Goal: Task Accomplishment & Management: Complete application form

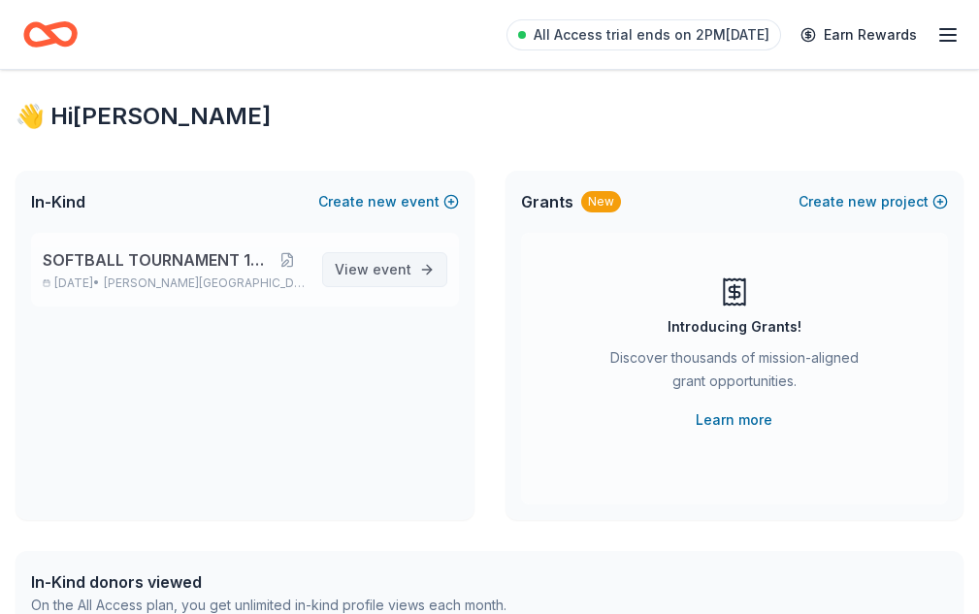
click at [408, 281] on span "View event" at bounding box center [373, 269] width 77 height 23
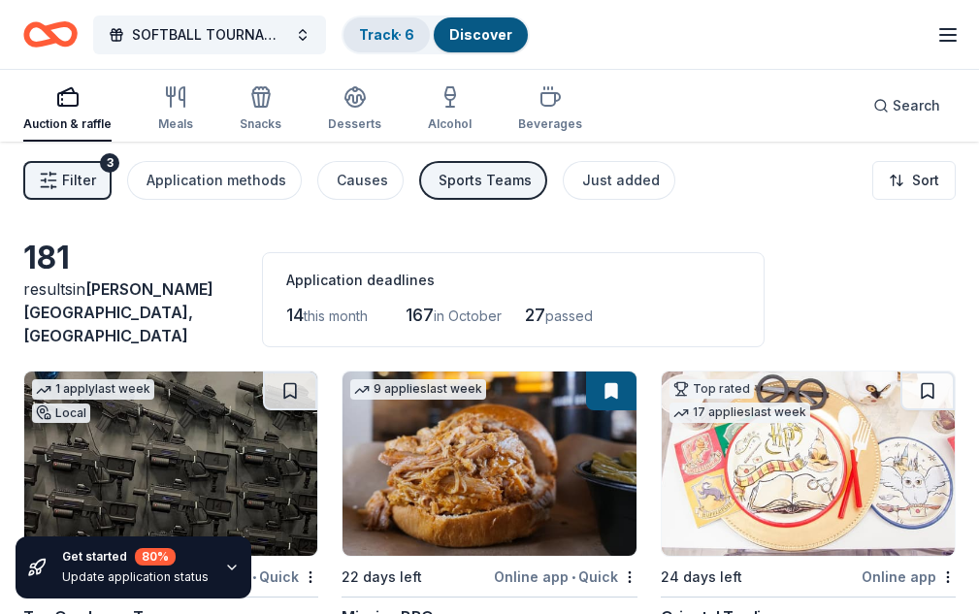
click at [408, 52] on div "Track · 6" at bounding box center [386, 34] width 86 height 35
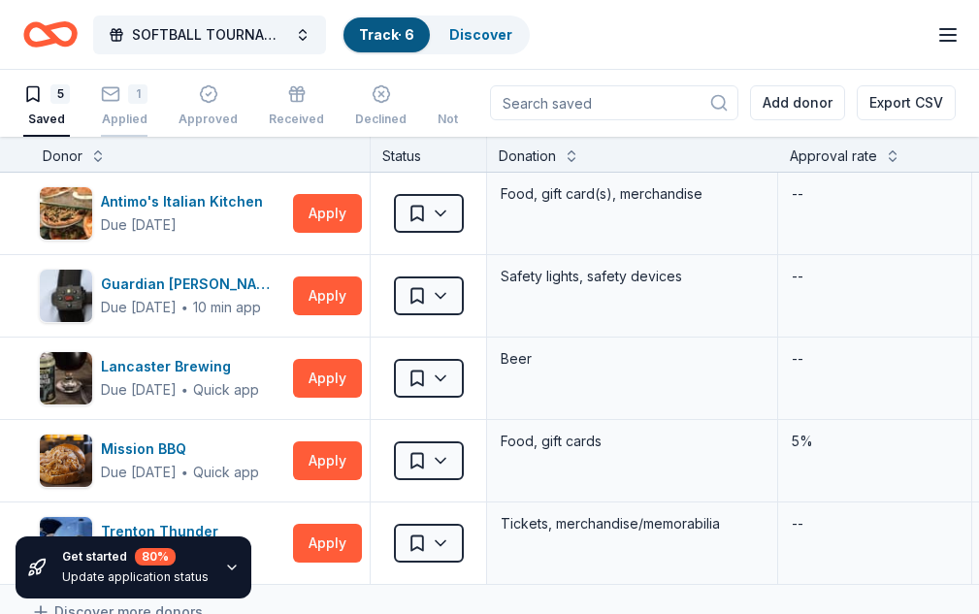
click at [143, 112] on div "Applied" at bounding box center [124, 120] width 47 height 16
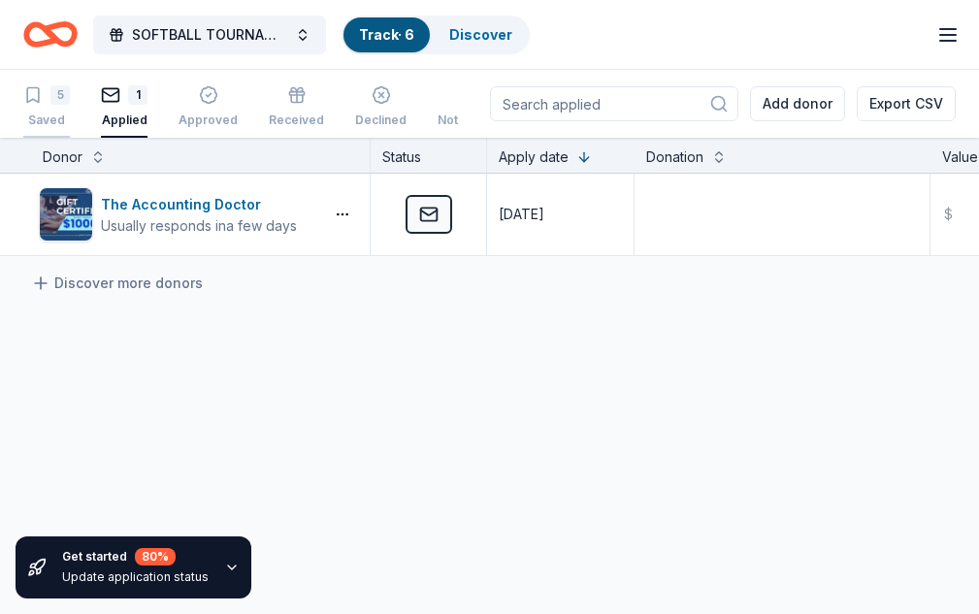
click at [70, 105] on div "5" at bounding box center [59, 94] width 19 height 19
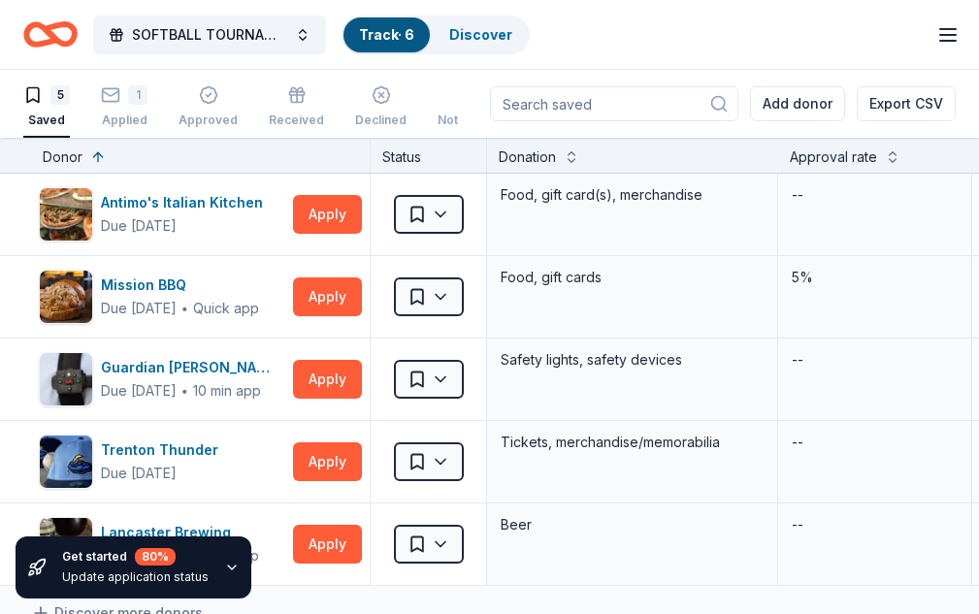
click at [405, 48] on div "Track · 6" at bounding box center [386, 34] width 86 height 35
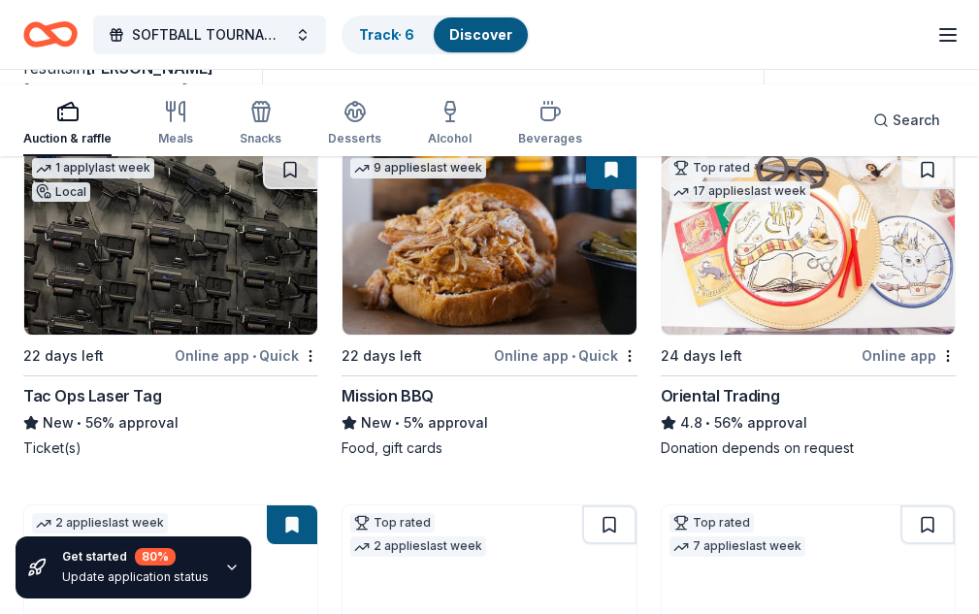
scroll to position [280, 0]
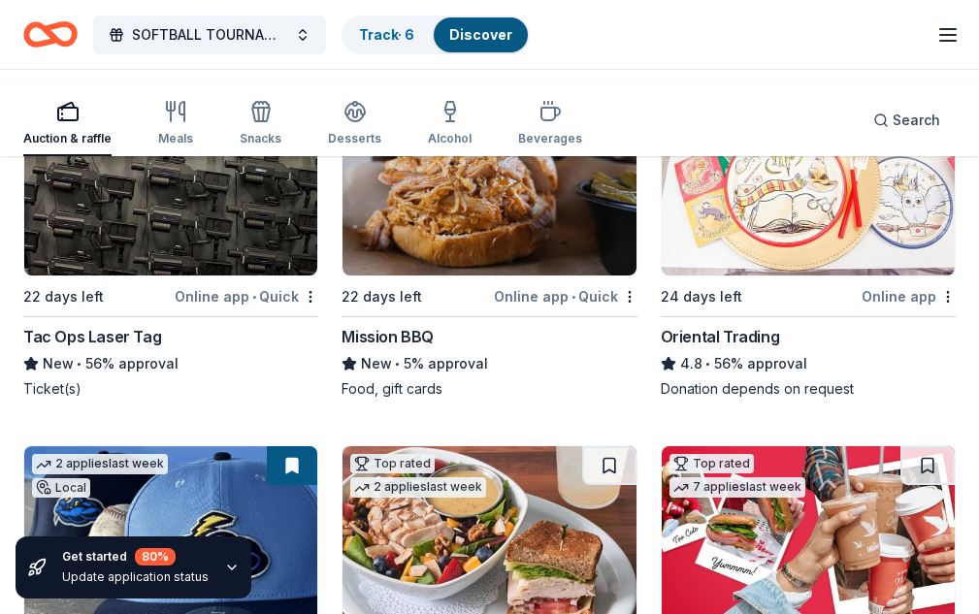
click at [662, 228] on img at bounding box center [808, 183] width 293 height 184
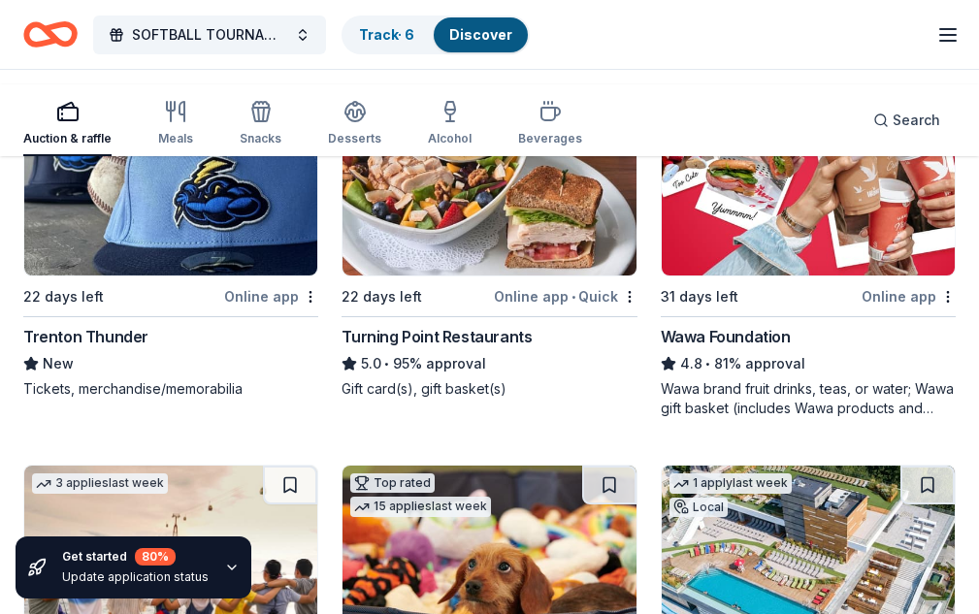
click at [317, 466] on img at bounding box center [170, 558] width 293 height 184
click at [636, 466] on img at bounding box center [488, 558] width 293 height 184
click at [67, 115] on icon "button" at bounding box center [67, 111] width 23 height 23
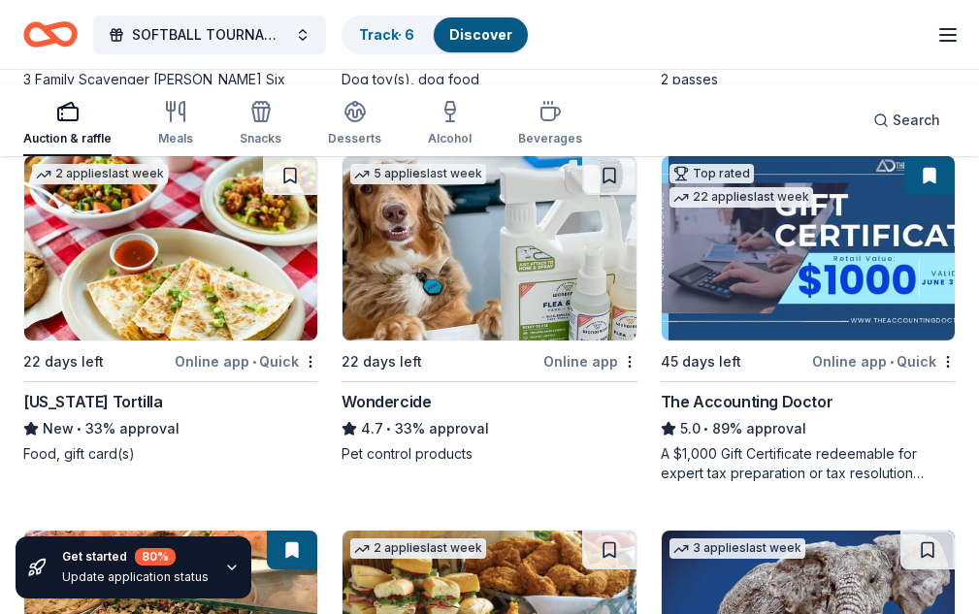
scroll to position [1354, 0]
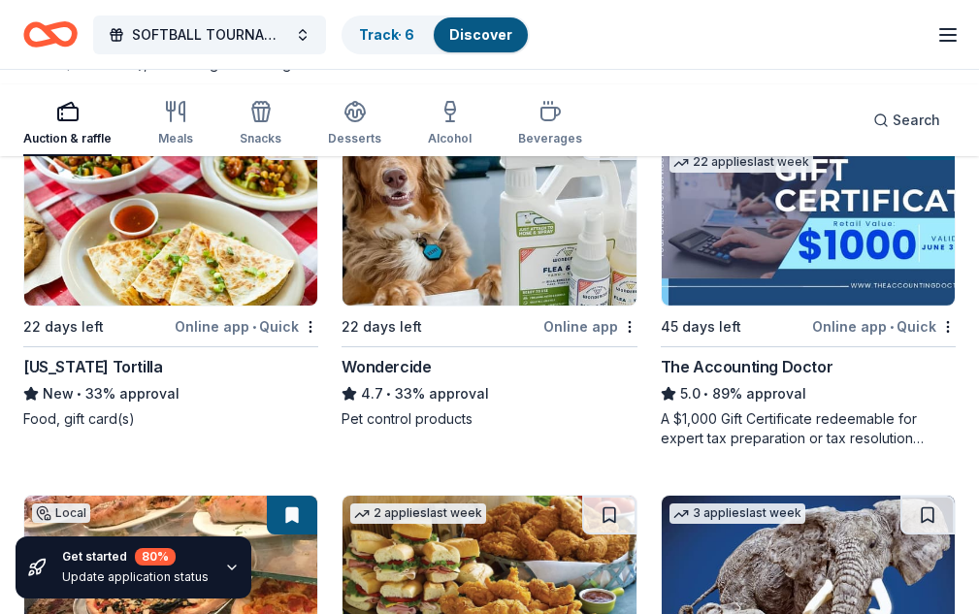
click at [396, 496] on img at bounding box center [488, 588] width 293 height 184
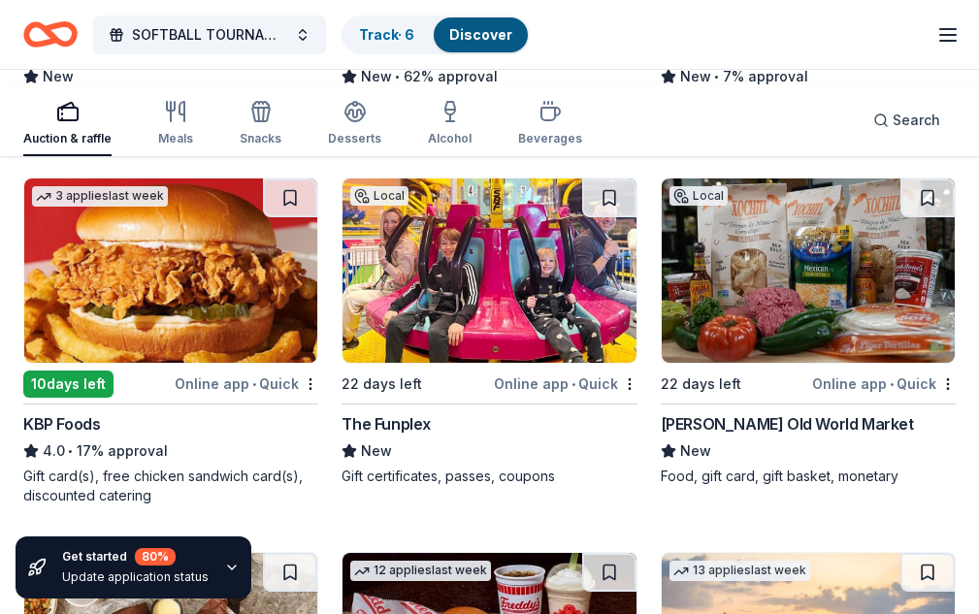
scroll to position [2461, 0]
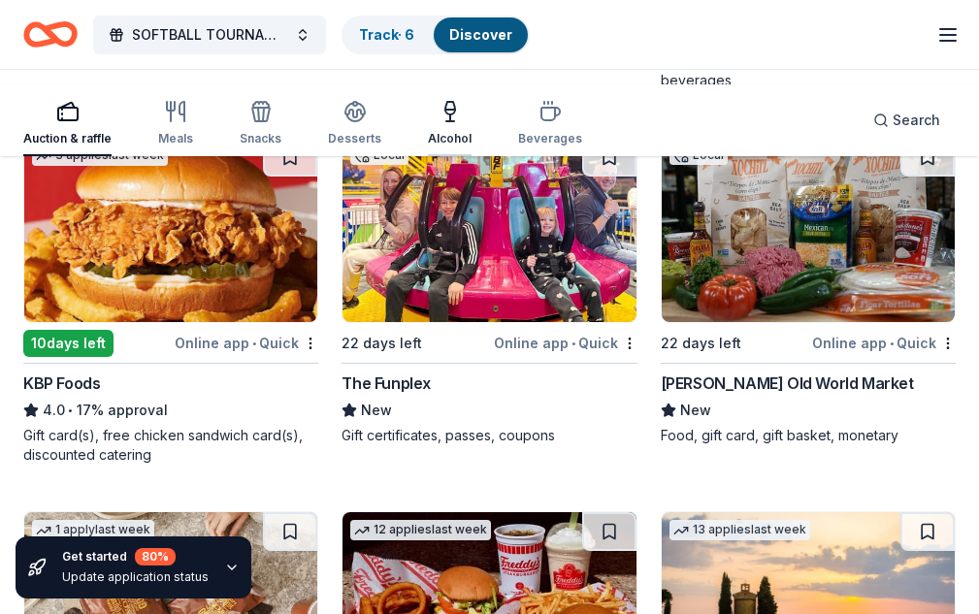
click at [451, 144] on div "Alcohol" at bounding box center [450, 139] width 44 height 16
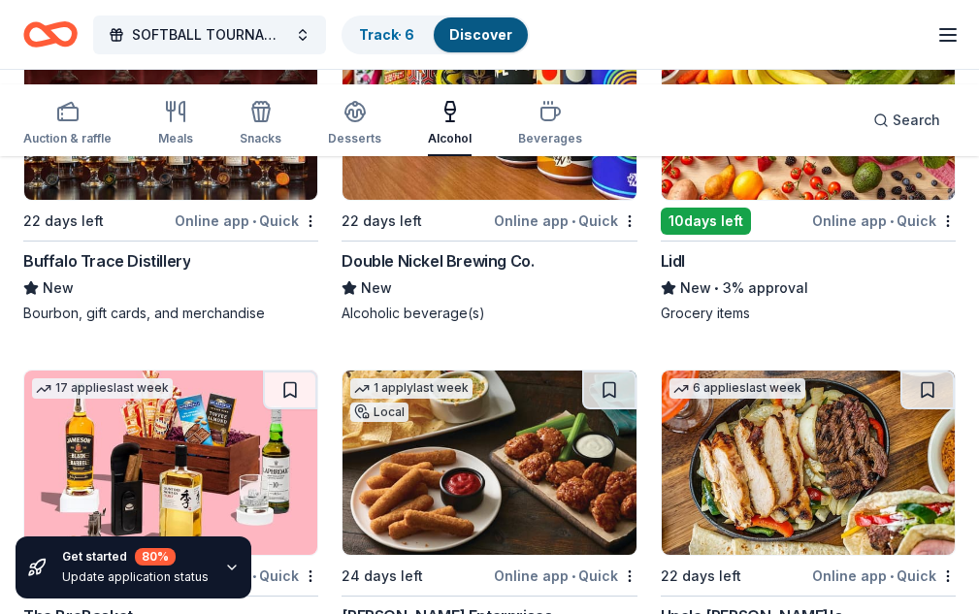
scroll to position [1067, 0]
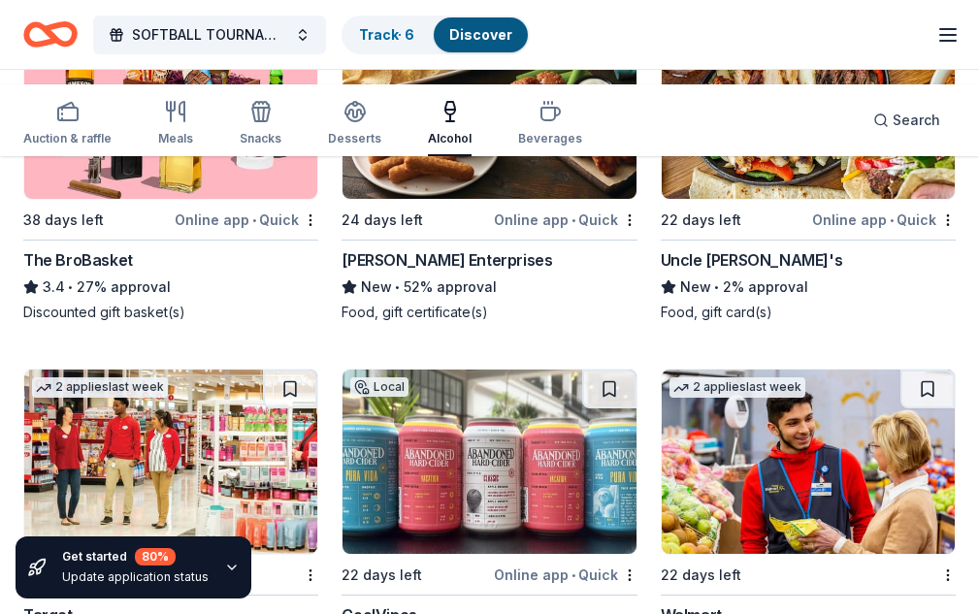
click at [317, 370] on img at bounding box center [170, 462] width 293 height 184
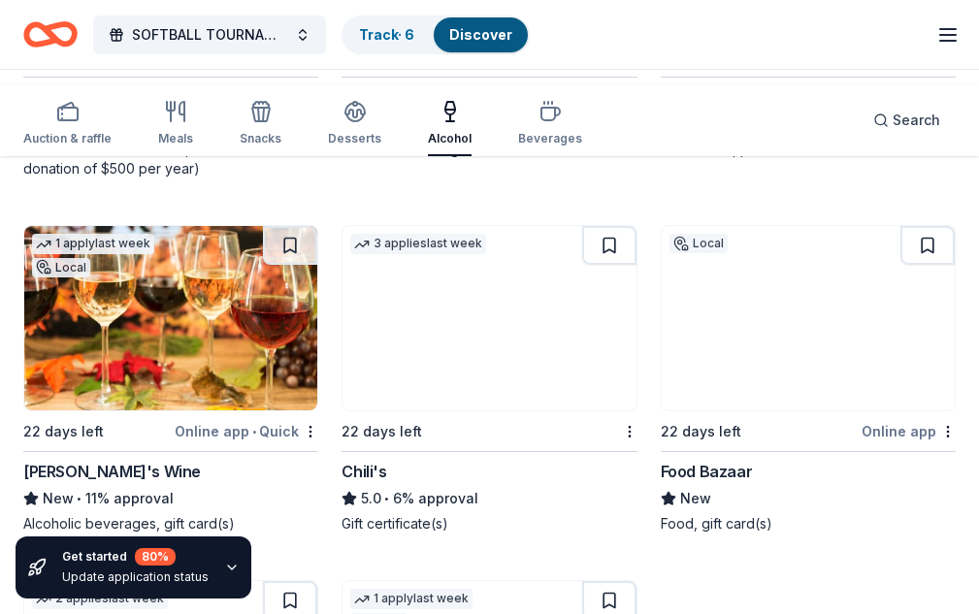
scroll to position [1229, 0]
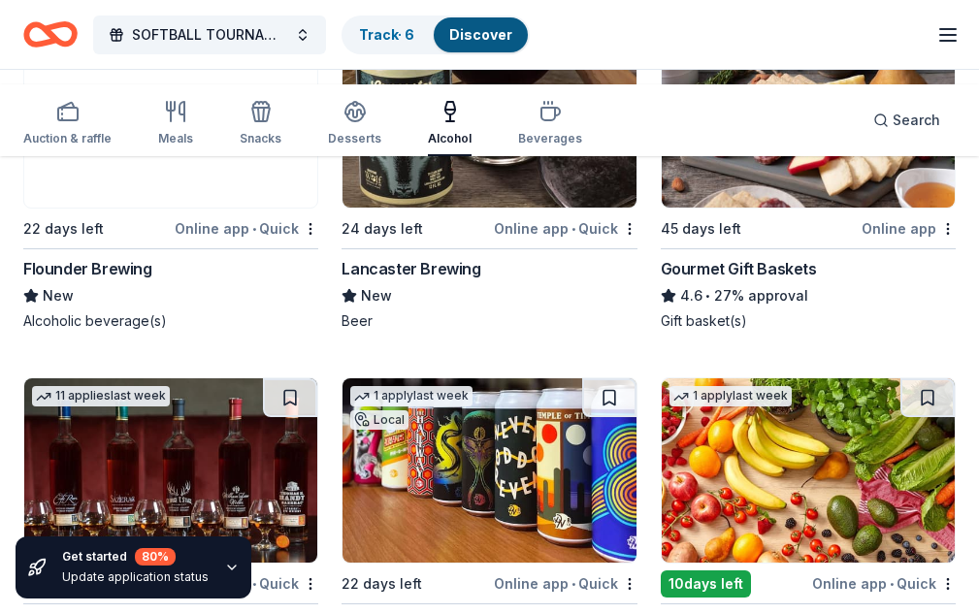
scroll to position [356, 0]
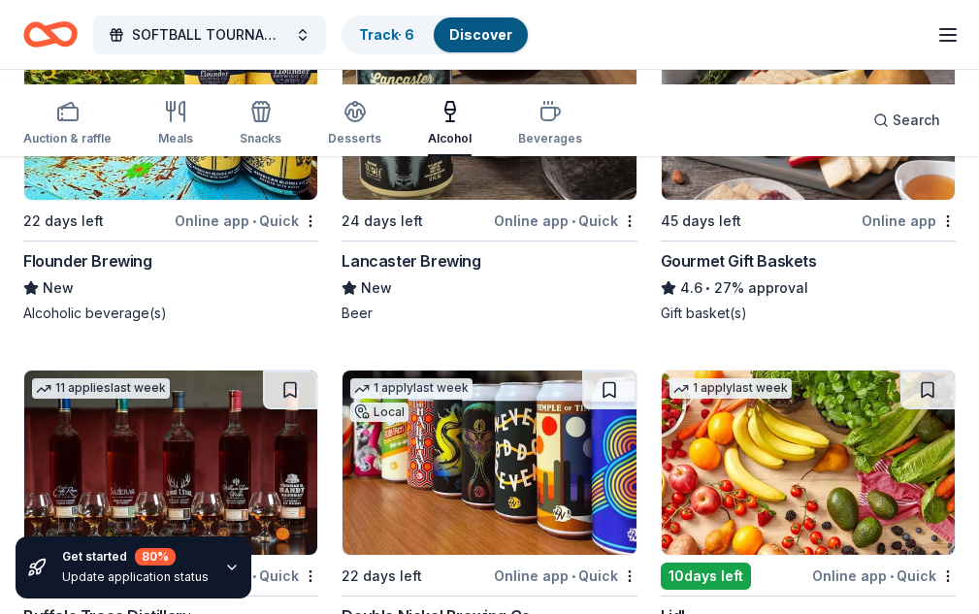
click at [662, 185] on img at bounding box center [808, 108] width 293 height 184
click at [85, 128] on div "Auction & raffle" at bounding box center [67, 123] width 88 height 47
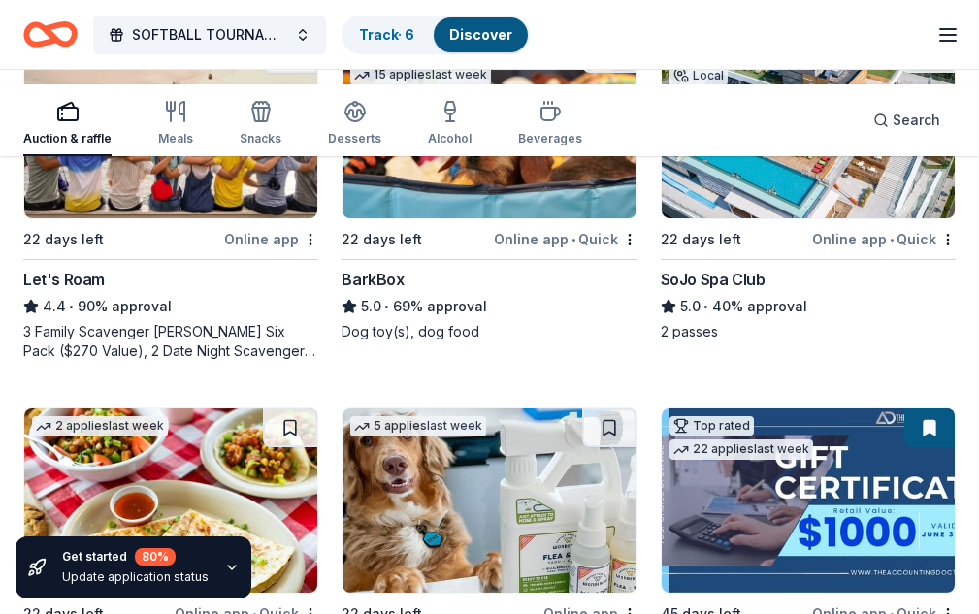
scroll to position [1423, 0]
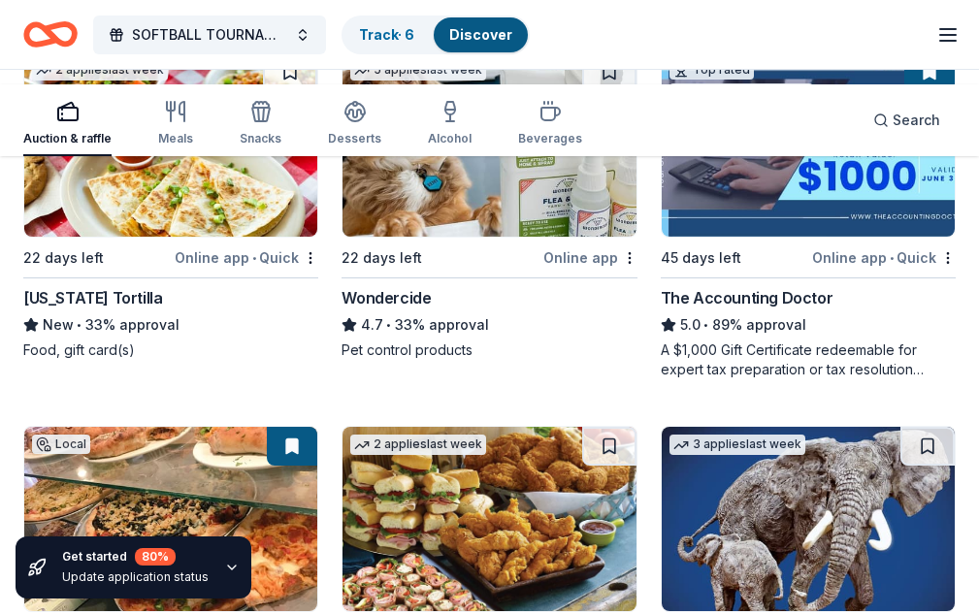
click at [385, 43] on link "Track · 6" at bounding box center [386, 34] width 55 height 16
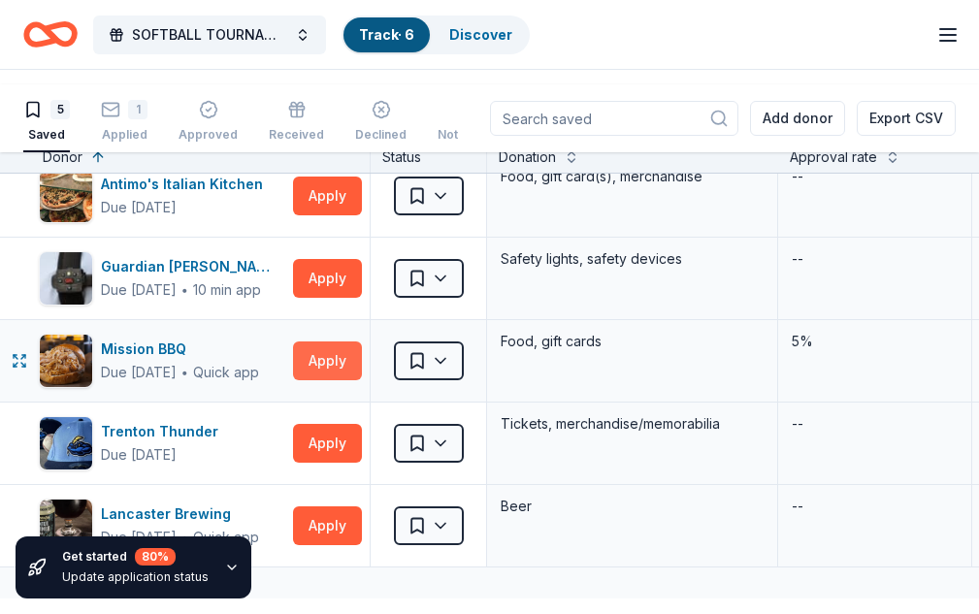
scroll to position [11, 0]
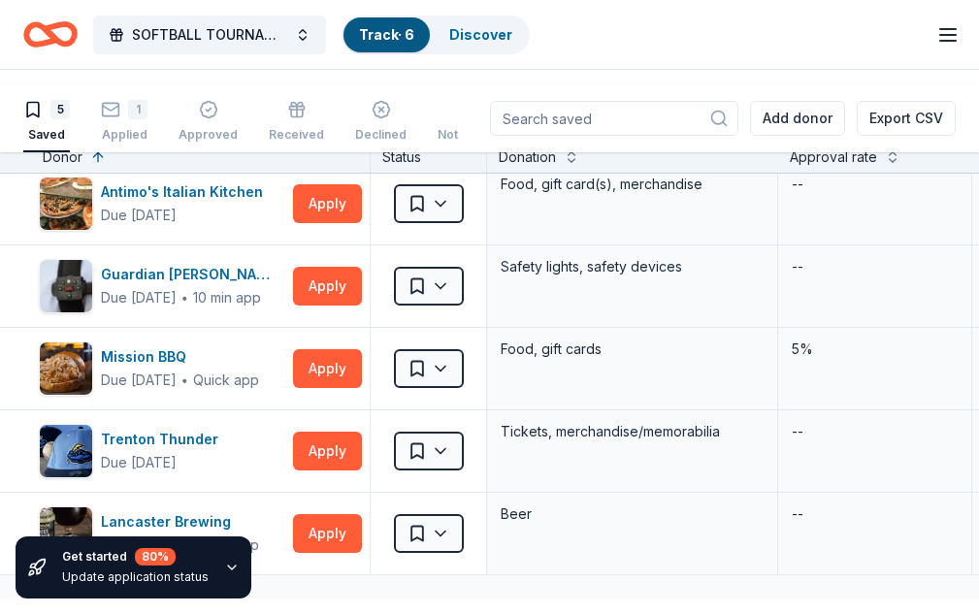
click at [224, 566] on icon "button" at bounding box center [232, 568] width 16 height 16
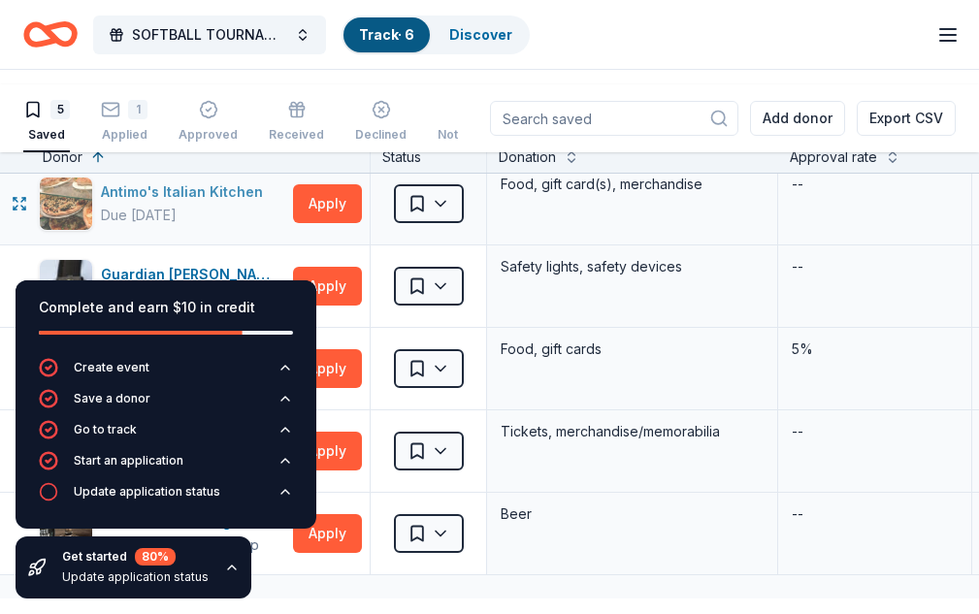
click at [245, 204] on div "Antimo's Italian Kitchen" at bounding box center [186, 191] width 170 height 23
click at [455, 138] on div "Not interested" at bounding box center [479, 135] width 83 height 16
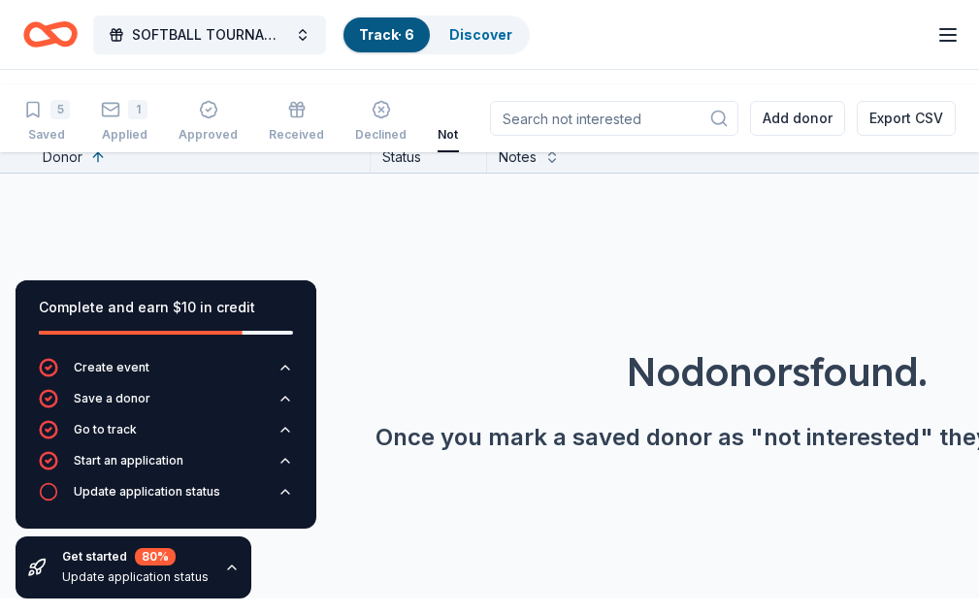
scroll to position [0, 45]
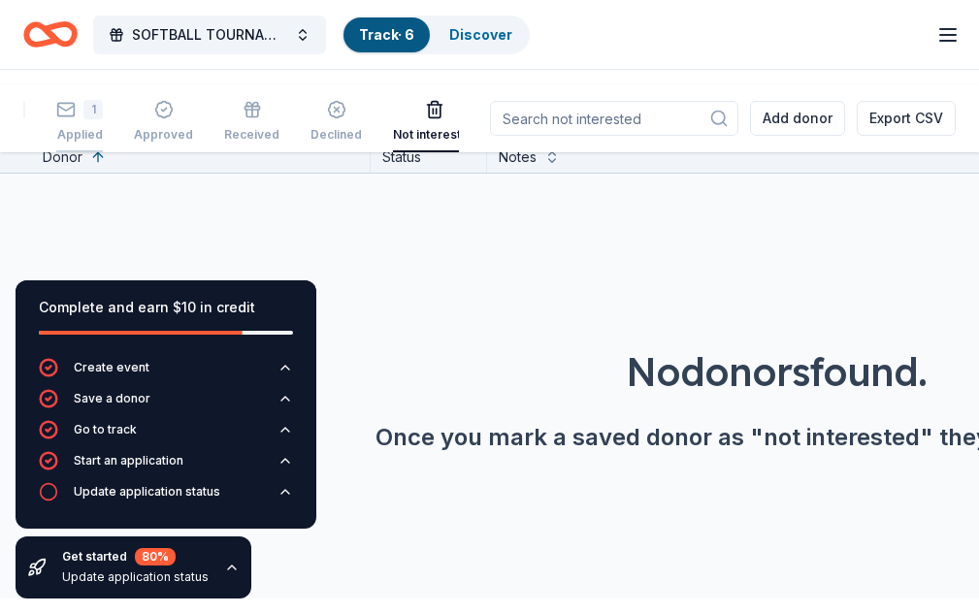
click at [88, 124] on div "1 Applied" at bounding box center [79, 121] width 47 height 43
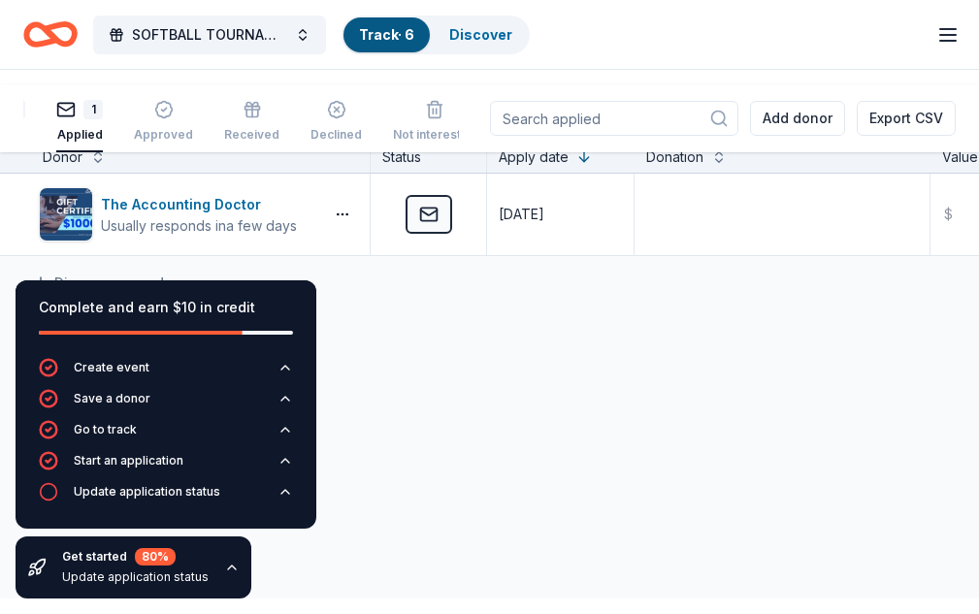
click at [447, 310] on div "Discover more donors" at bounding box center [776, 283] width 1552 height 54
click at [171, 122] on div "Approved" at bounding box center [163, 121] width 59 height 43
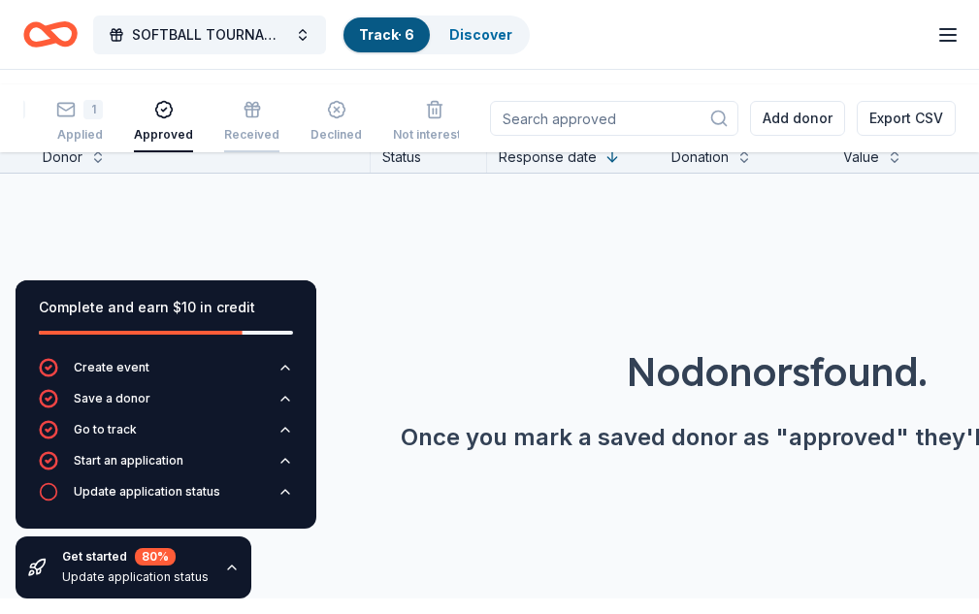
click at [271, 123] on div "Received" at bounding box center [251, 121] width 55 height 43
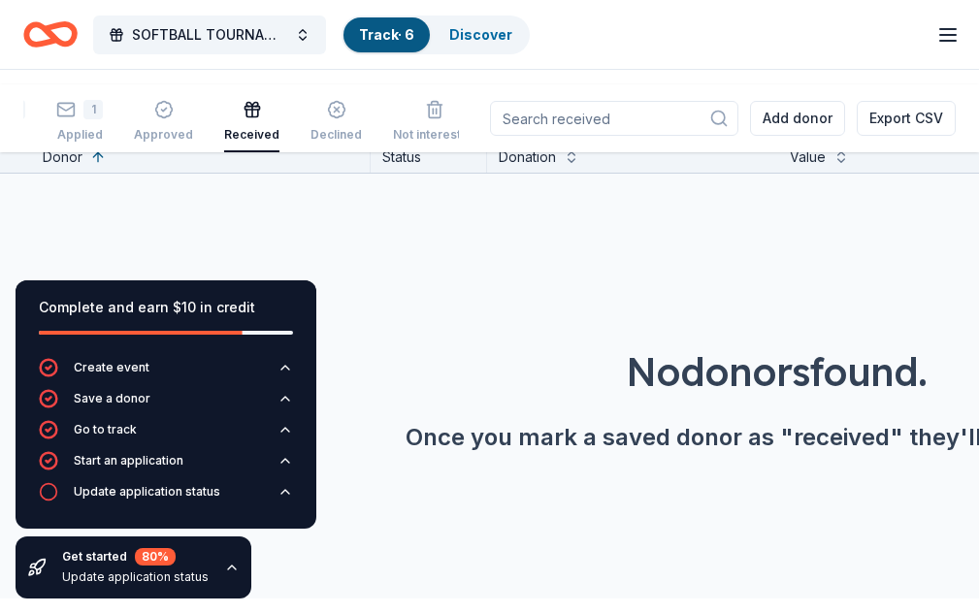
click at [820, 353] on div "No donors found. Once you mark a saved donor as "received" they'll show up here." at bounding box center [776, 345] width 979 height 342
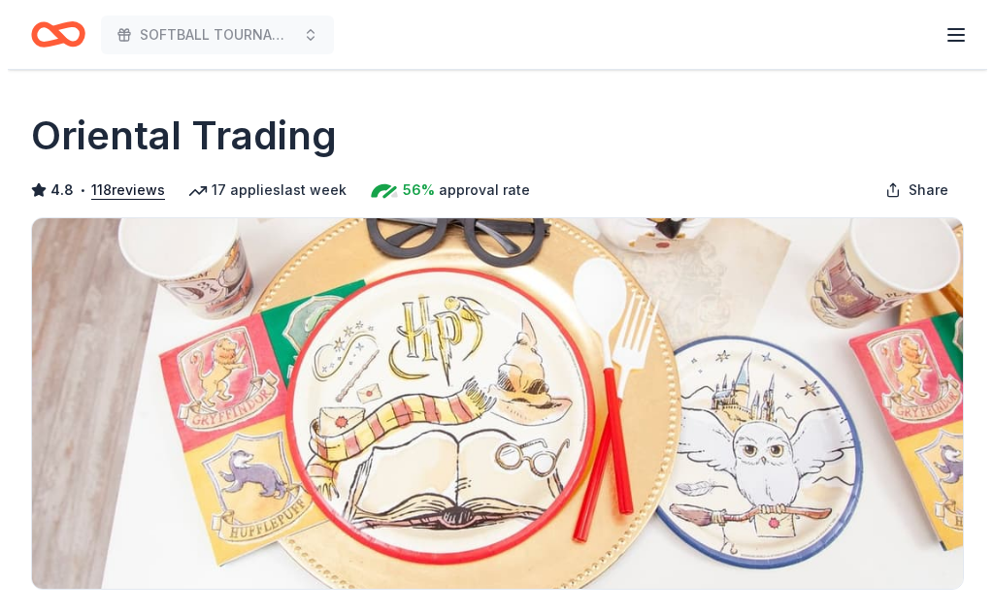
scroll to position [1067, 0]
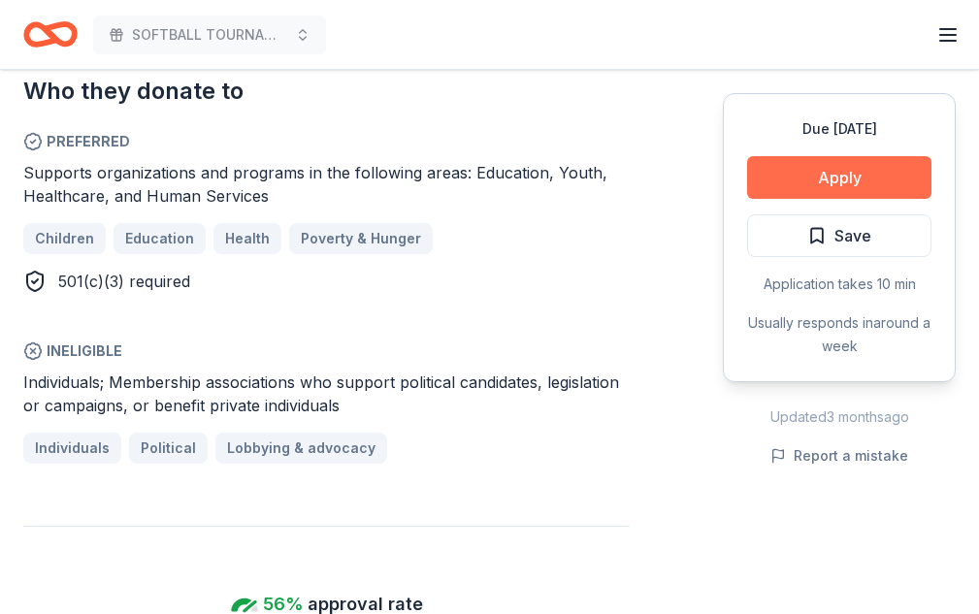
click at [834, 180] on button "Apply" at bounding box center [839, 177] width 184 height 43
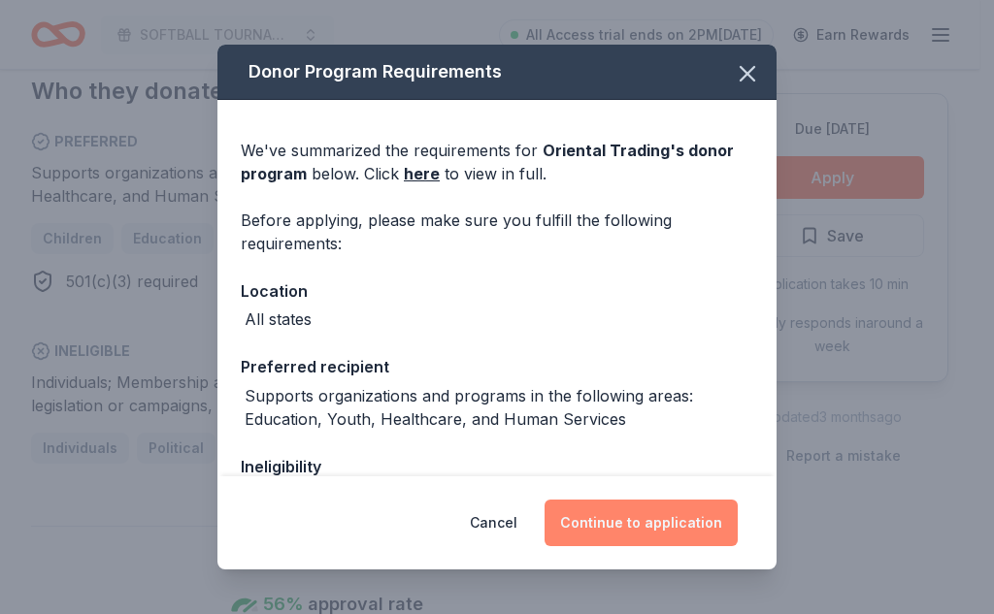
click at [659, 538] on button "Continue to application" at bounding box center [640, 523] width 193 height 47
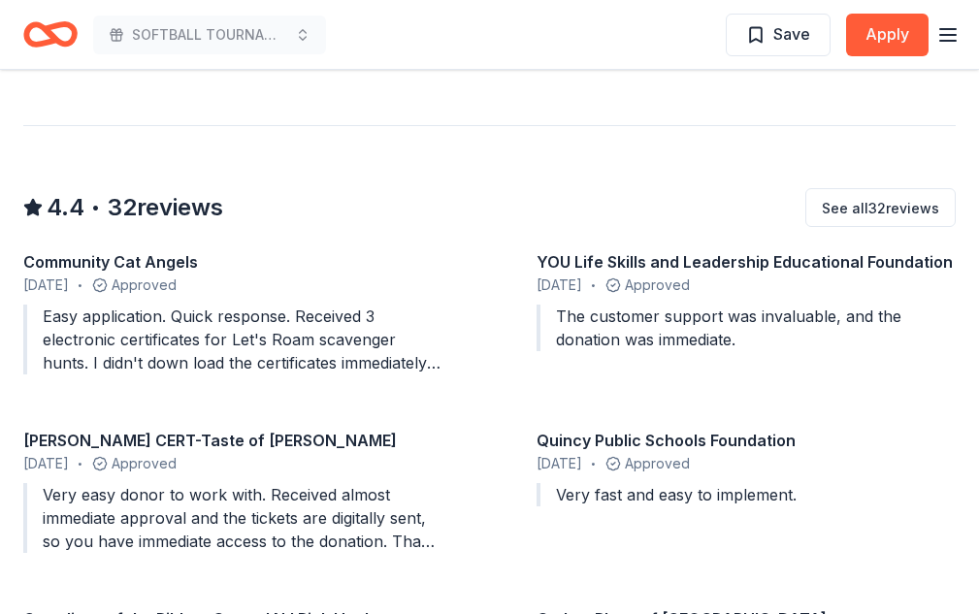
scroll to position [1778, 0]
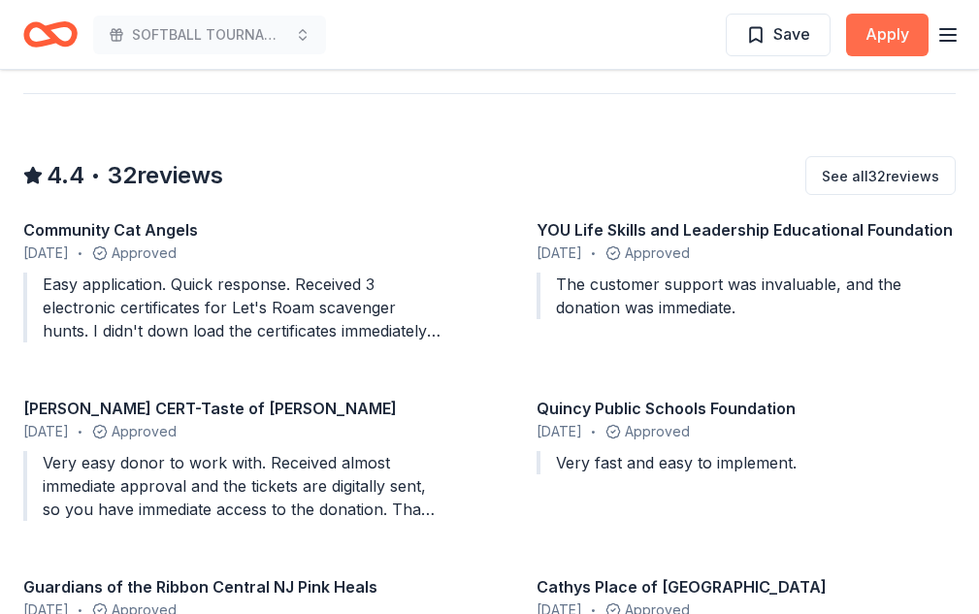
click at [867, 43] on button "Apply" at bounding box center [887, 35] width 82 height 43
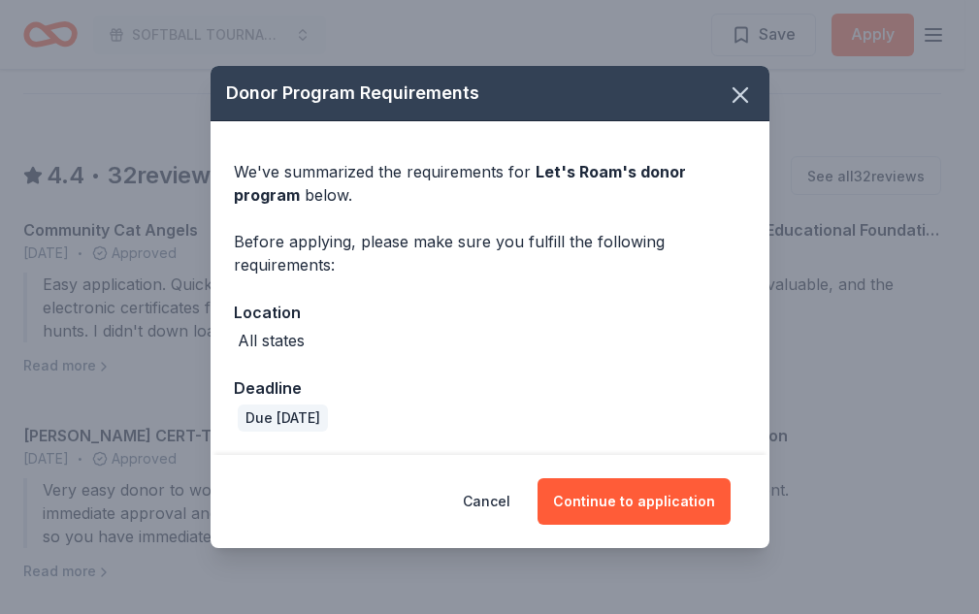
scroll to position [1755, 0]
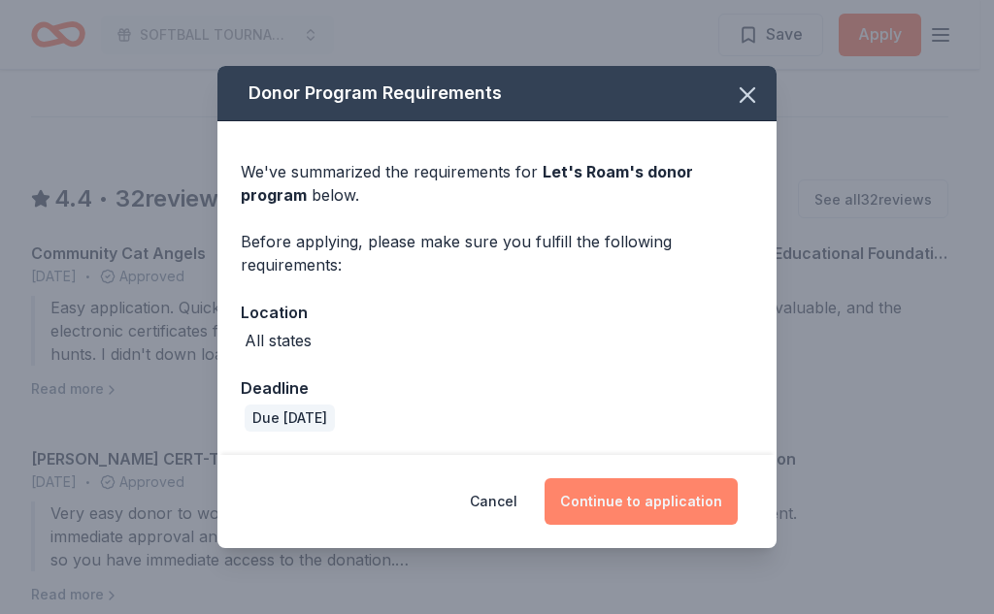
click at [701, 508] on button "Continue to application" at bounding box center [640, 501] width 193 height 47
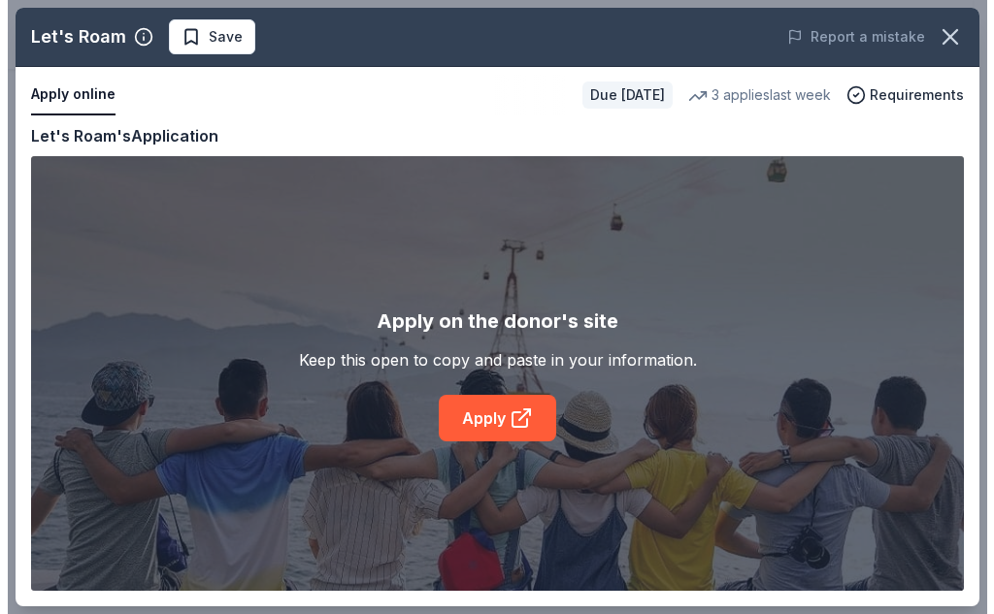
scroll to position [1732, 0]
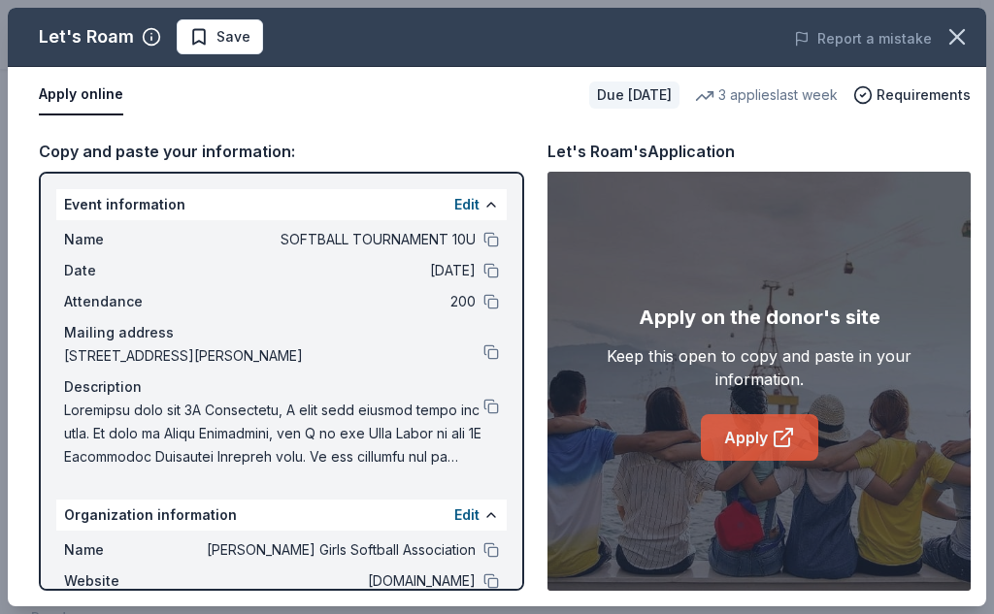
click at [755, 437] on link "Apply" at bounding box center [759, 437] width 117 height 47
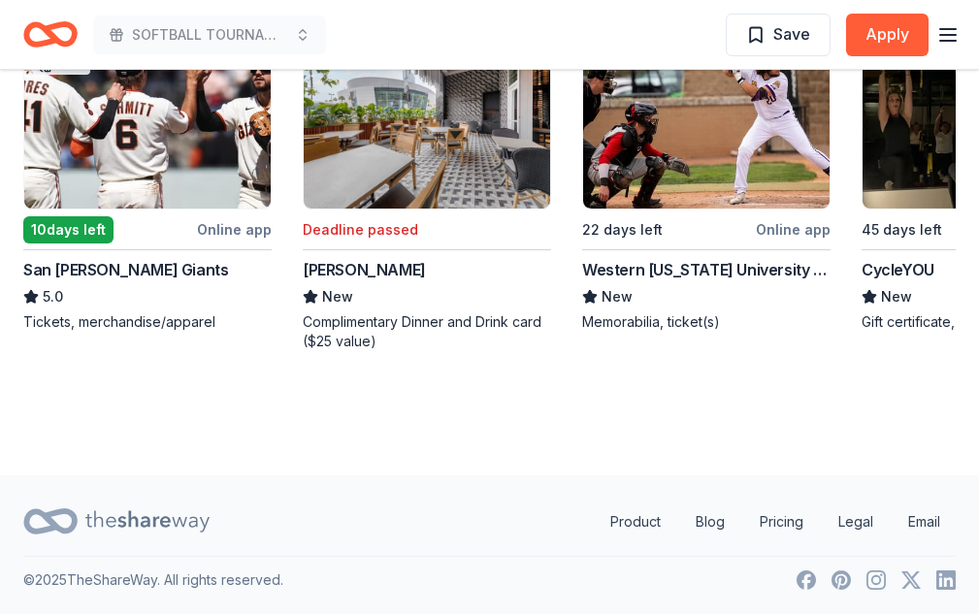
scroll to position [2682, 0]
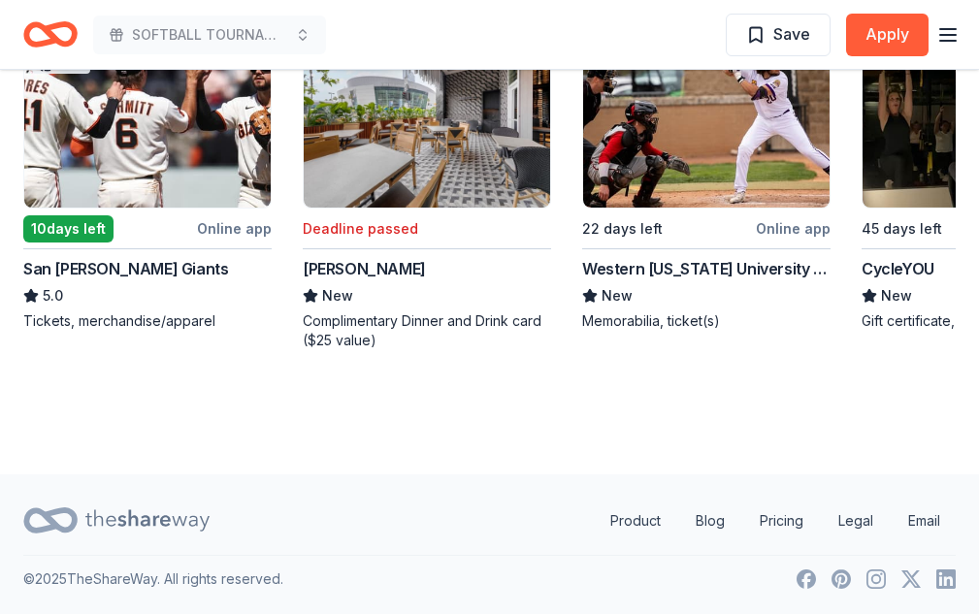
click at [136, 153] on img at bounding box center [147, 115] width 246 height 184
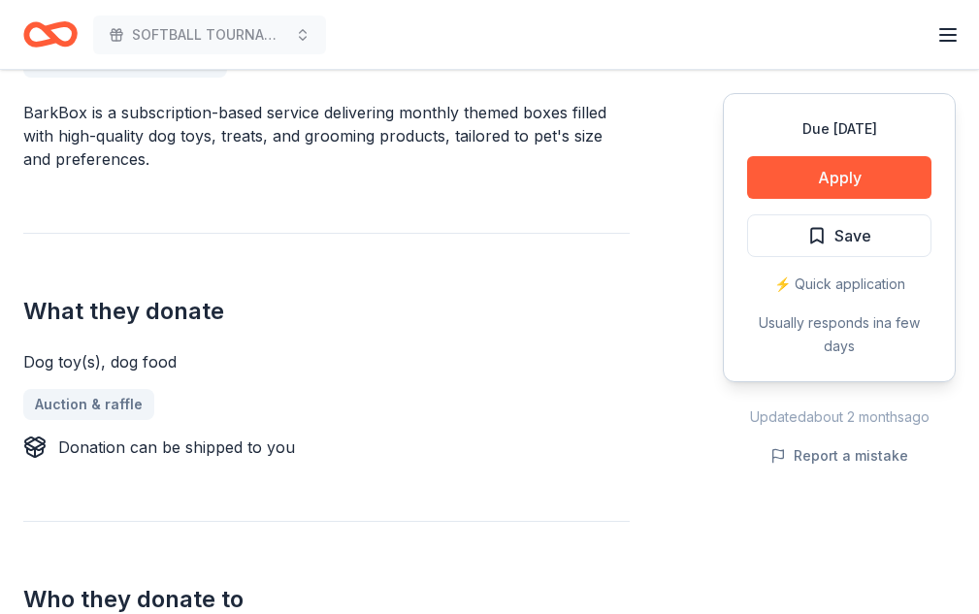
scroll to position [191, 0]
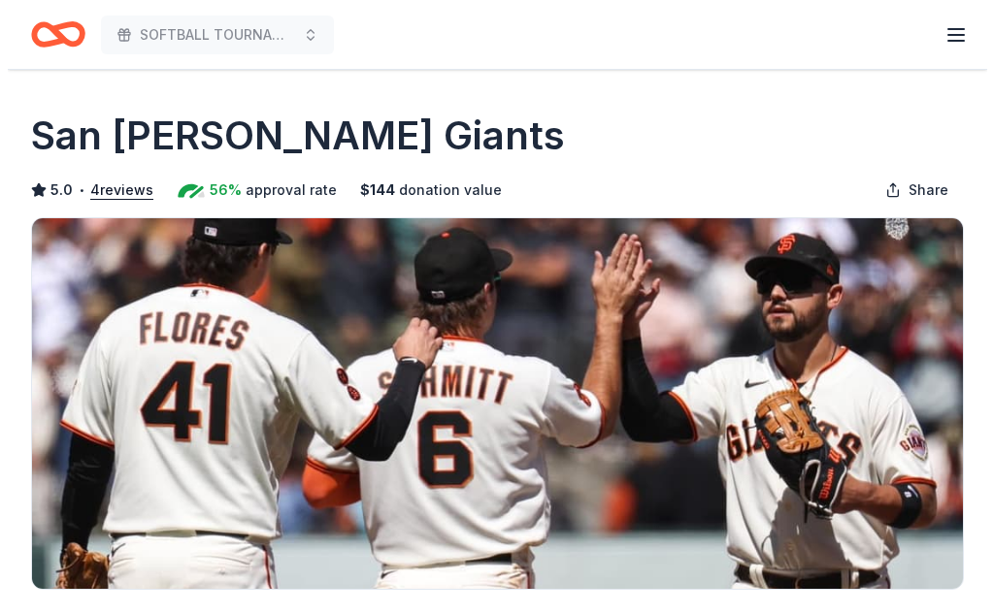
scroll to position [711, 0]
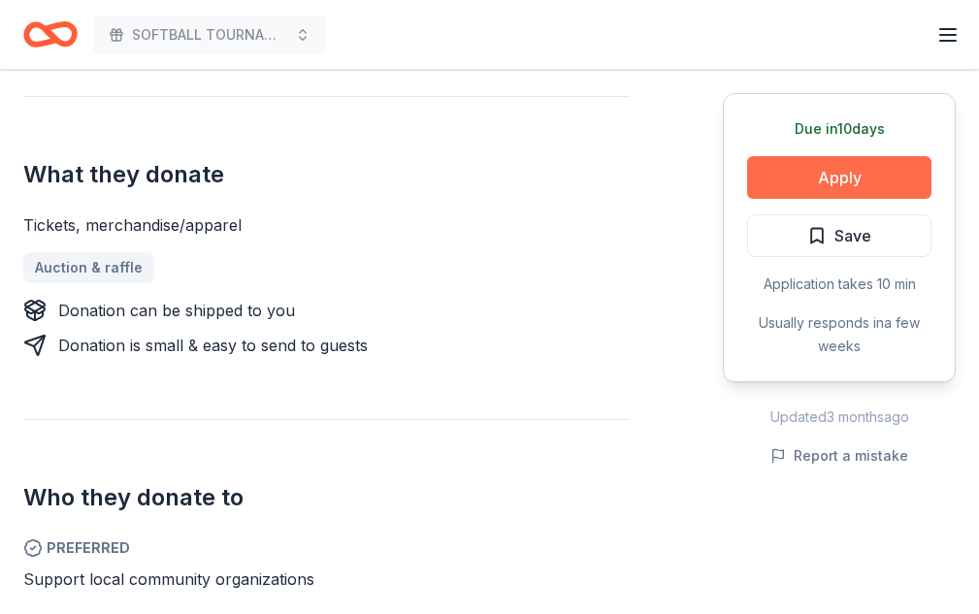
click at [832, 188] on button "Apply" at bounding box center [839, 177] width 184 height 43
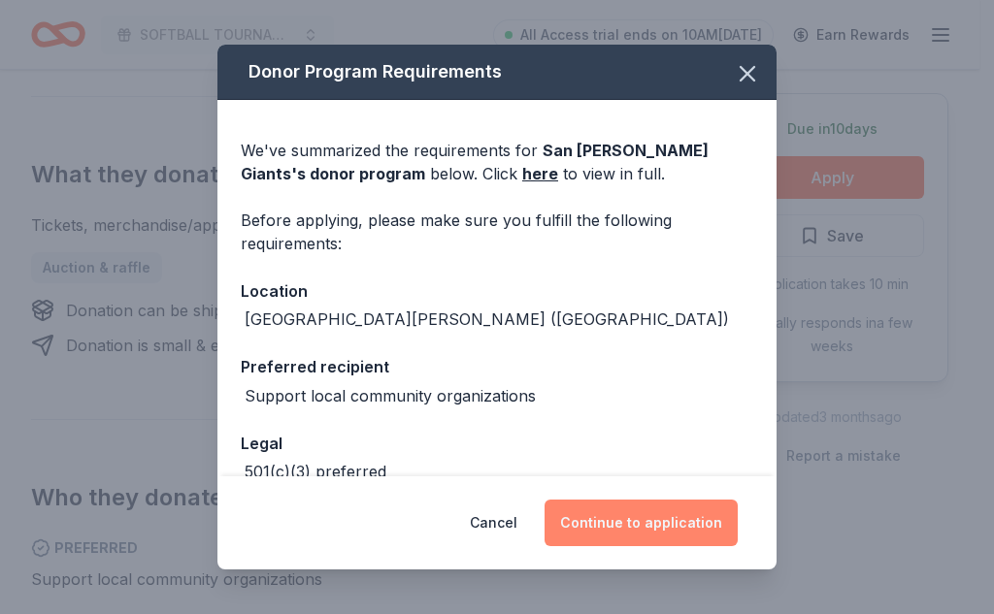
click at [658, 518] on button "Continue to application" at bounding box center [640, 523] width 193 height 47
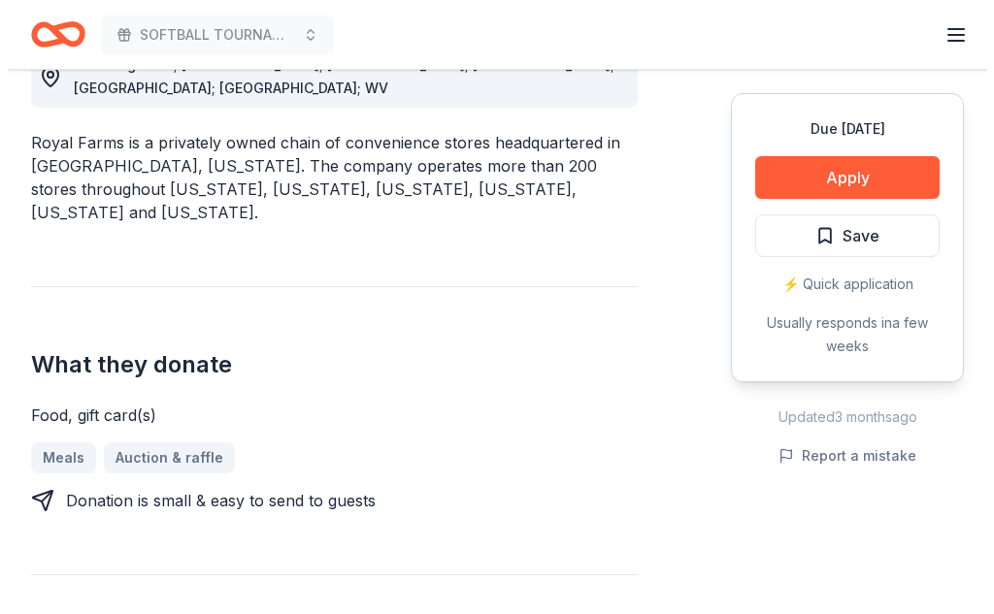
scroll to position [601, 0]
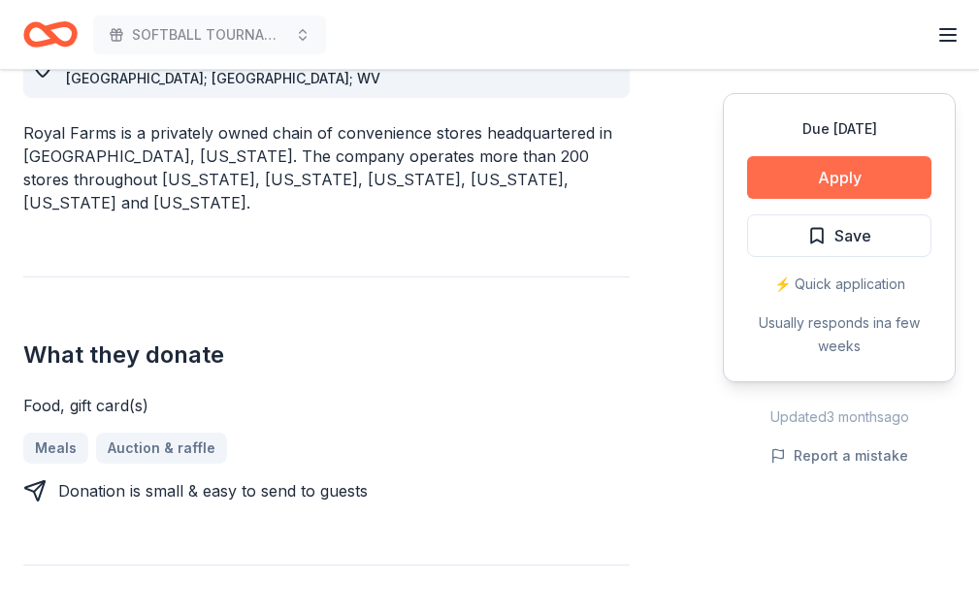
click at [903, 190] on button "Apply" at bounding box center [839, 177] width 184 height 43
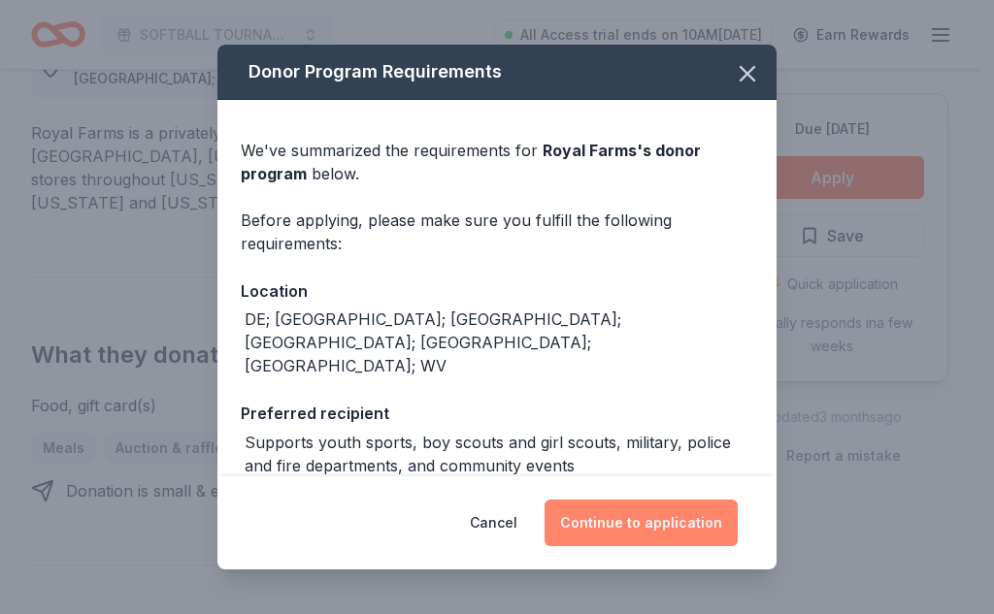
click at [644, 519] on button "Continue to application" at bounding box center [640, 523] width 193 height 47
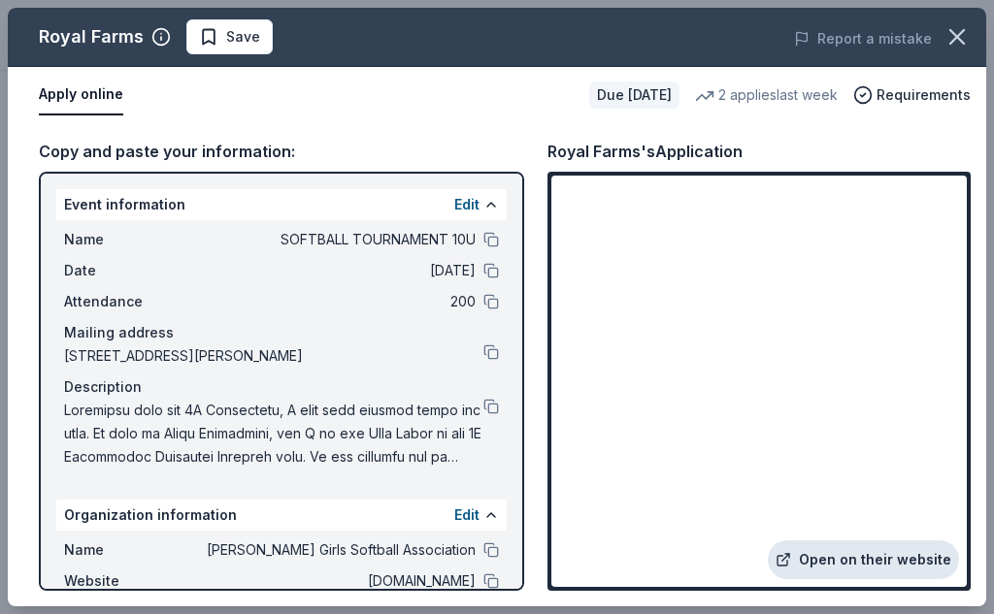
click at [840, 554] on link "Open on their website" at bounding box center [862, 559] width 191 height 39
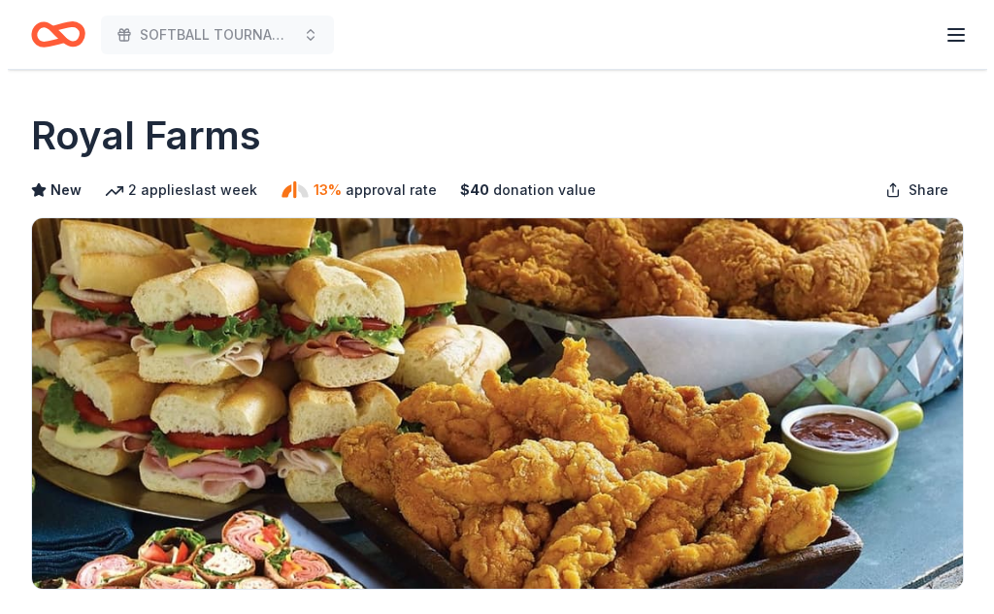
scroll to position [601, 0]
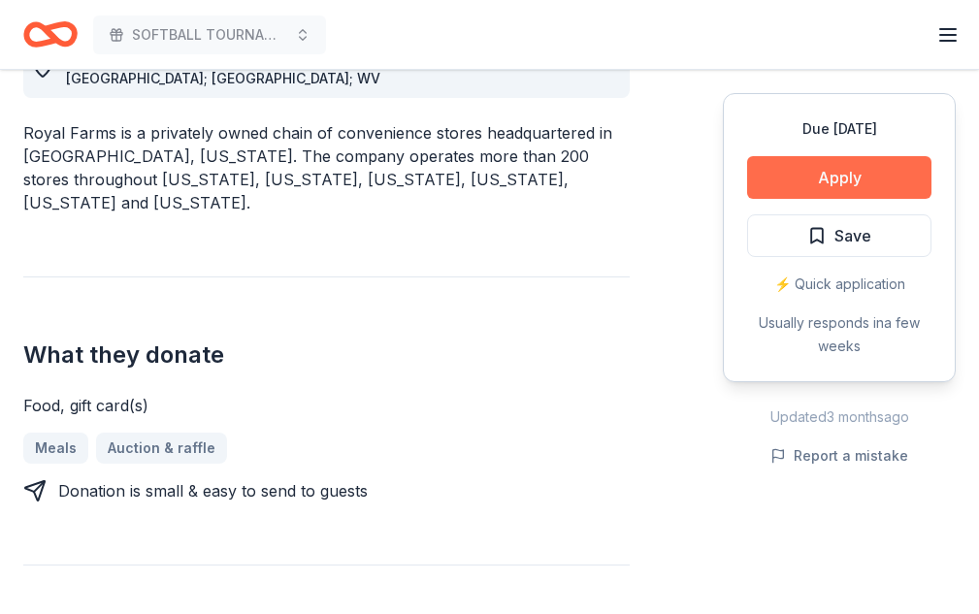
click at [802, 180] on button "Apply" at bounding box center [839, 177] width 184 height 43
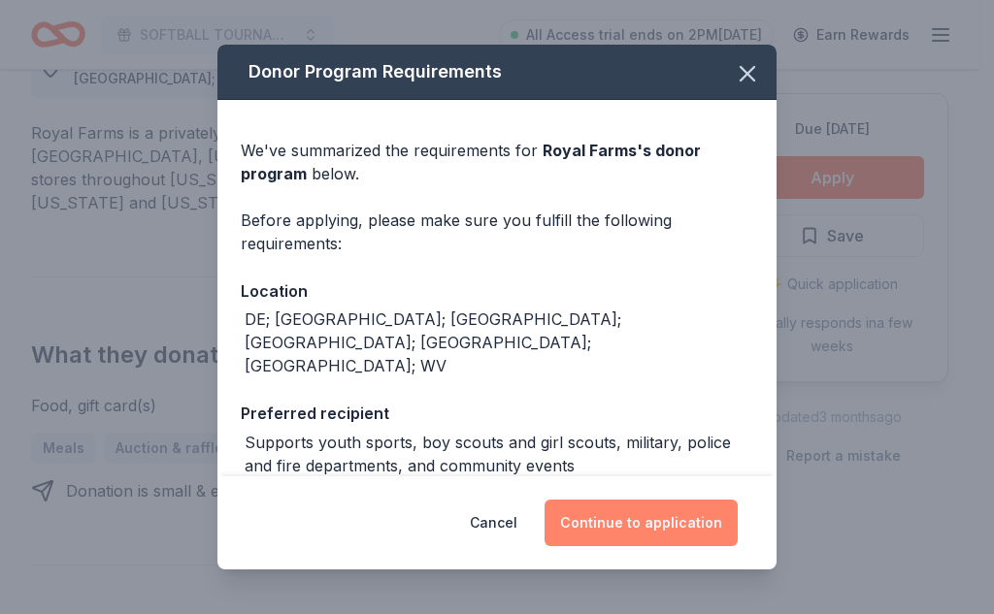
click at [706, 507] on button "Continue to application" at bounding box center [640, 523] width 193 height 47
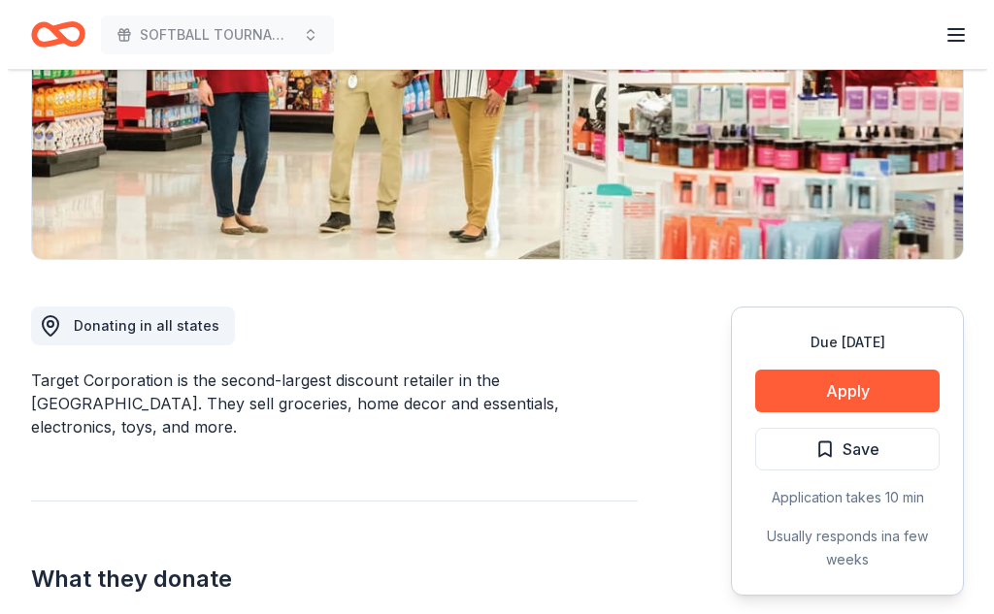
scroll to position [356, 0]
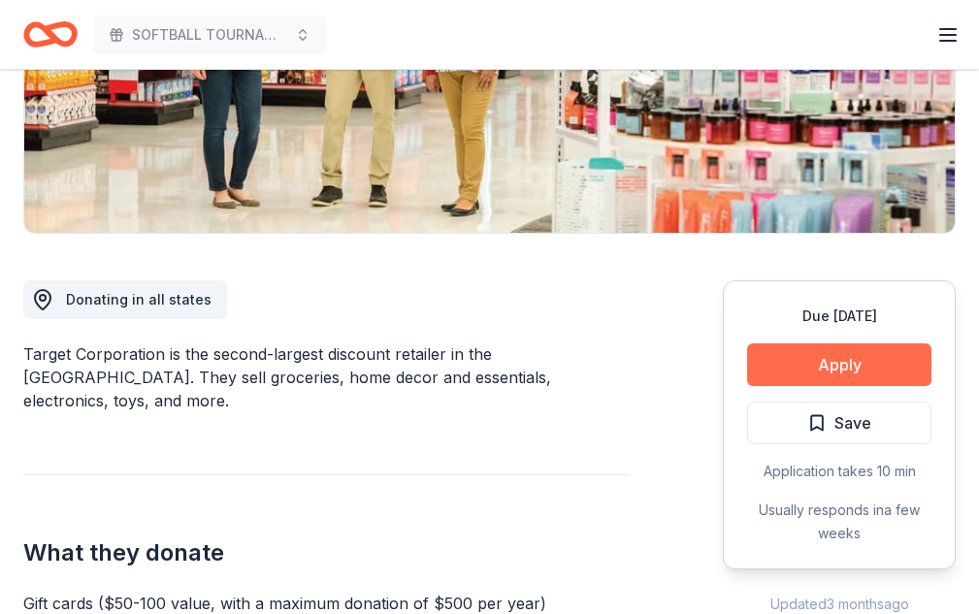
click at [750, 369] on button "Apply" at bounding box center [839, 364] width 184 height 43
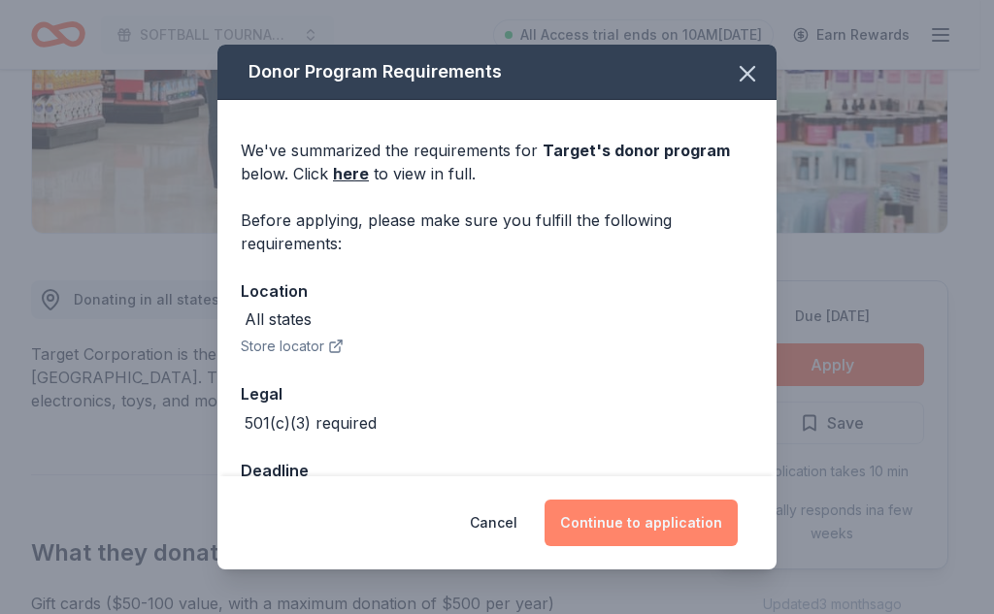
click at [625, 526] on button "Continue to application" at bounding box center [640, 523] width 193 height 47
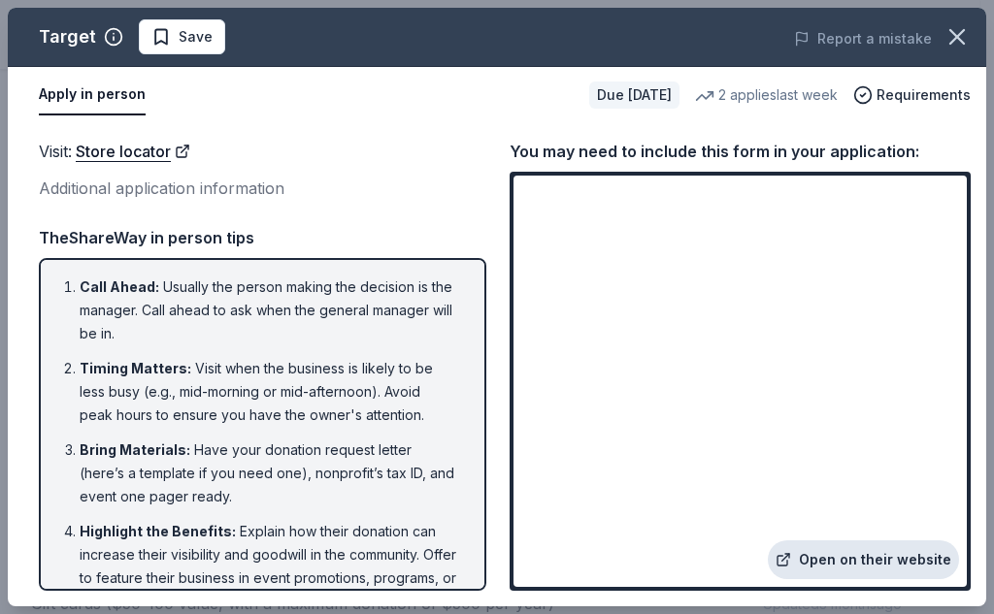
click at [804, 553] on link "Open on their website" at bounding box center [862, 559] width 191 height 39
click at [902, 556] on link "Open on their website" at bounding box center [862, 559] width 191 height 39
click at [320, 276] on li "Call Ahead : Usually the person making the decision is the manager. Call ahead …" at bounding box center [268, 311] width 377 height 70
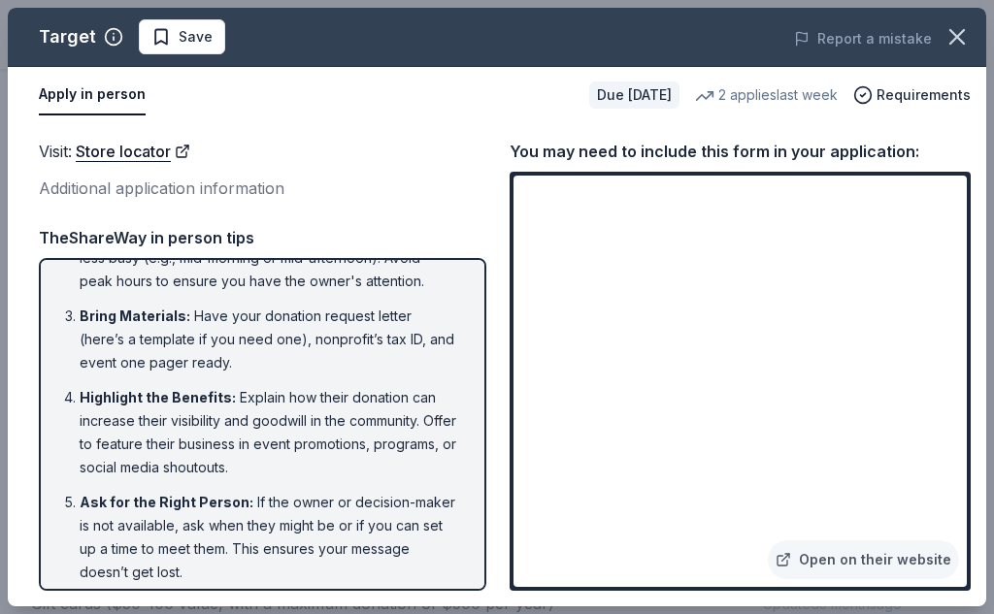
scroll to position [249, 0]
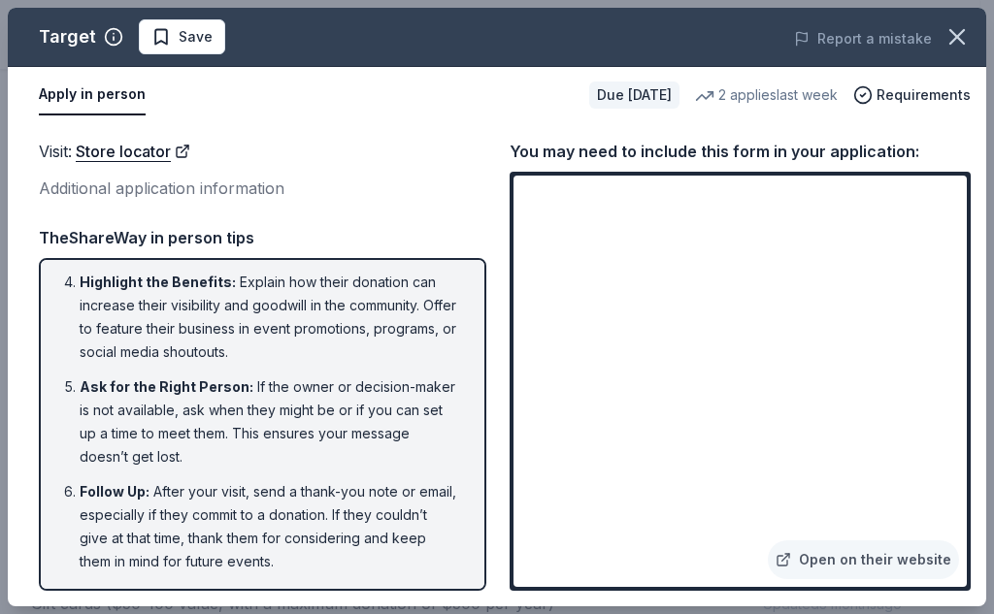
click at [498, 273] on div "Visit : Store locator Additional application information Visit : Store locator …" at bounding box center [497, 364] width 978 height 483
click at [284, 155] on div "Visit : Store locator" at bounding box center [262, 151] width 447 height 25
click at [350, 130] on div "Visit : Store locator Additional application information Visit : Store locator …" at bounding box center [497, 364] width 978 height 483
click at [403, 159] on div "Visit : Store locator" at bounding box center [262, 151] width 447 height 25
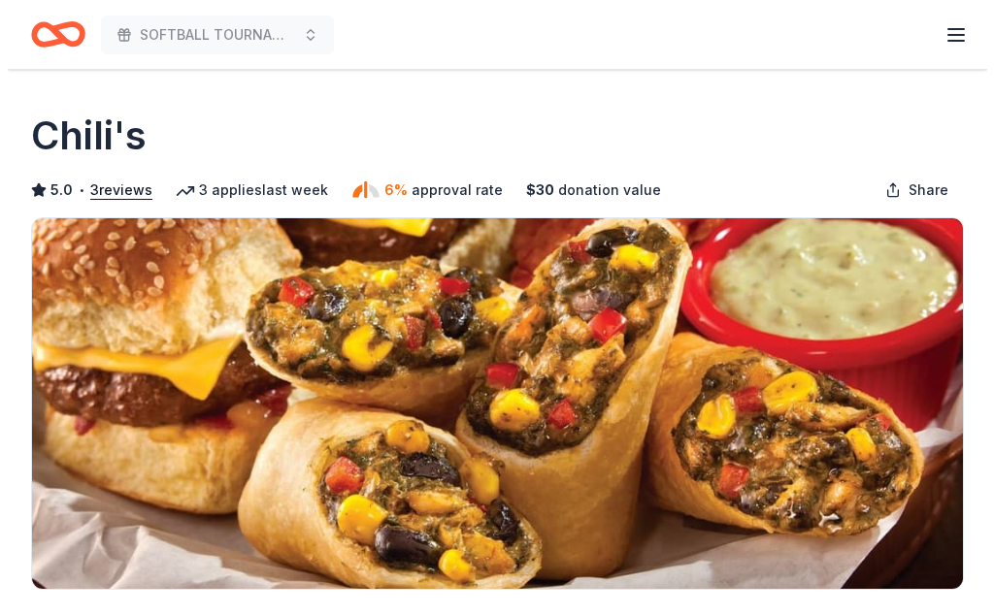
scroll to position [356, 0]
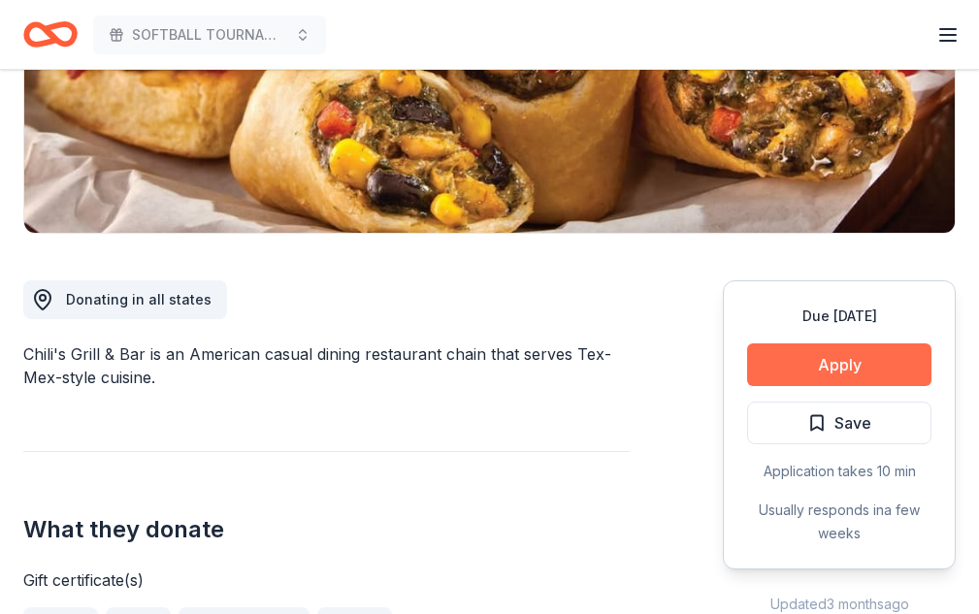
click at [842, 372] on button "Apply" at bounding box center [839, 364] width 184 height 43
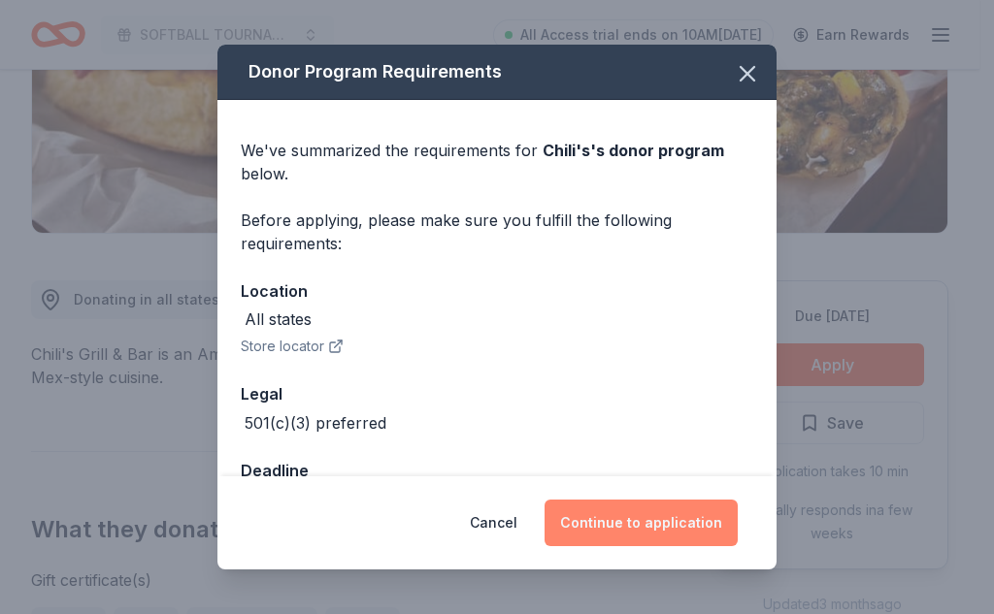
click at [714, 521] on button "Continue to application" at bounding box center [640, 523] width 193 height 47
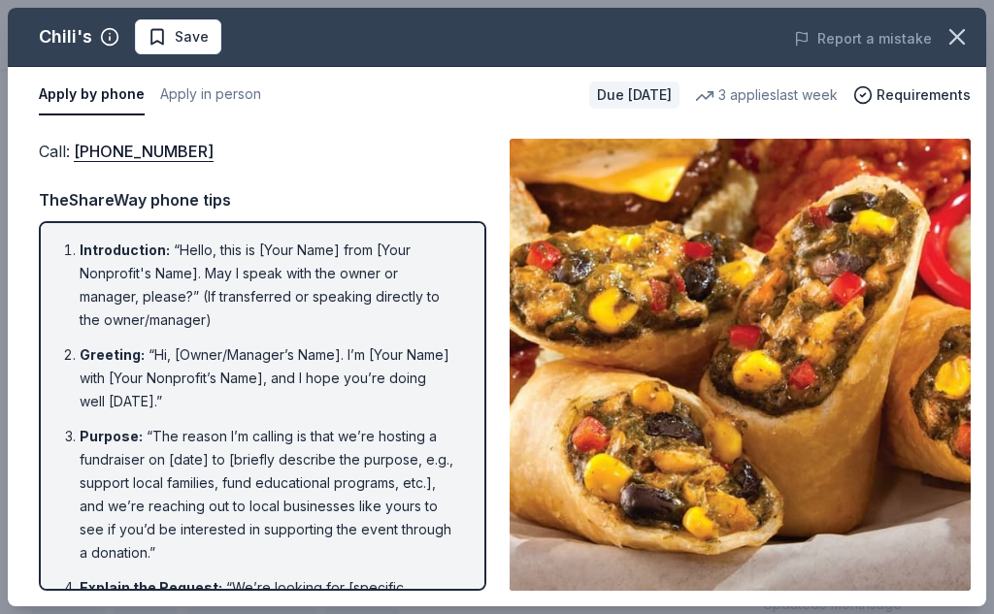
click at [499, 356] on div "Call : (559) 432-3711 Call : (559) 432-3711 TheShareWay phone tips Introduction…" at bounding box center [497, 364] width 978 height 483
click at [462, 169] on div "Call : (559) 432-3711 TheShareWay phone tips Introduction : “Hello, this is [Yo…" at bounding box center [262, 365] width 447 height 452
click at [214, 90] on button "Apply in person" at bounding box center [210, 95] width 101 height 41
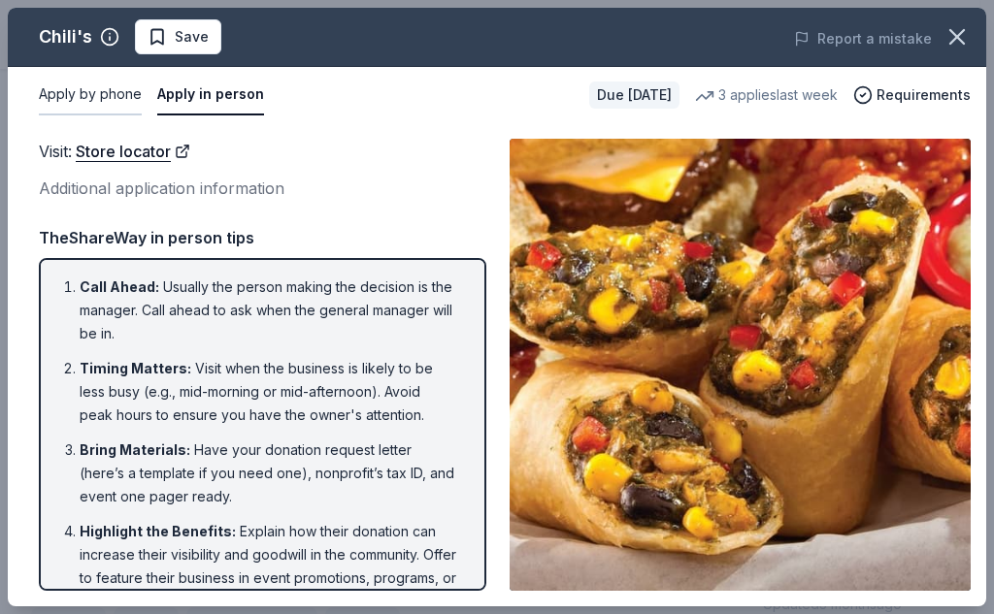
click at [95, 95] on button "Apply by phone" at bounding box center [90, 95] width 103 height 41
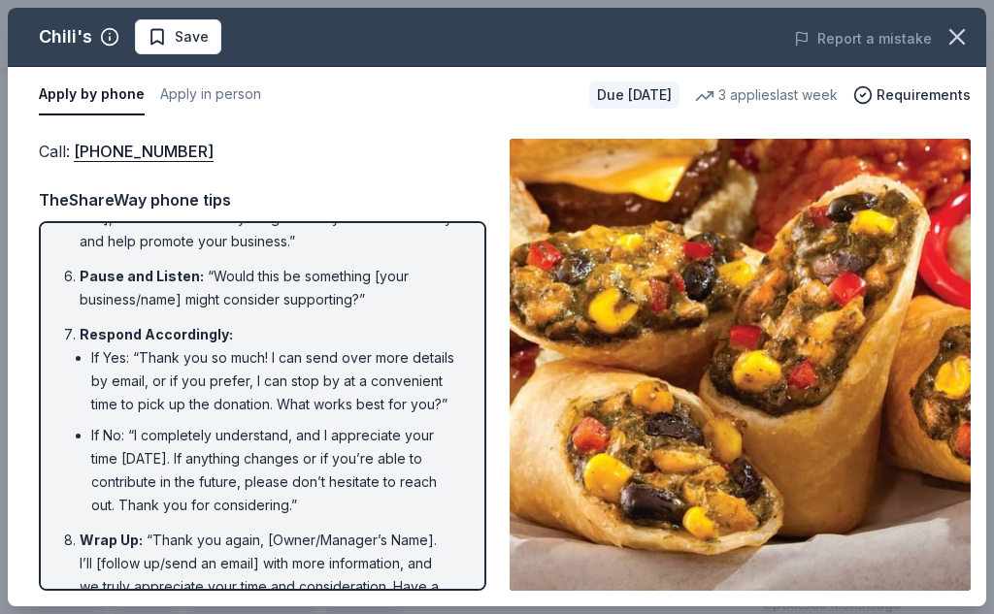
scroll to position [616, 0]
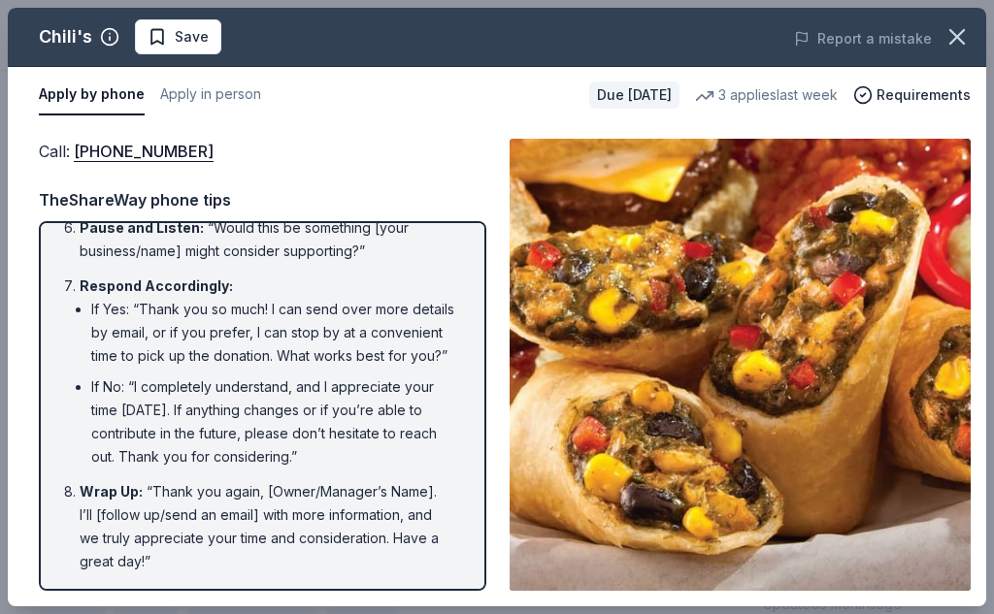
click at [318, 127] on div "Call : (559) 432-3711 Call : (559) 432-3711 TheShareWay phone tips Introduction…" at bounding box center [497, 364] width 978 height 483
click at [392, 172] on div "Call : (559) 432-3711 TheShareWay phone tips Introduction : “Hello, this is [Yo…" at bounding box center [262, 365] width 447 height 452
click at [274, 167] on div "Call : (559) 432-3711 TheShareWay phone tips Introduction : “Hello, this is [Yo…" at bounding box center [262, 365] width 447 height 452
click at [240, 96] on button "Apply in person" at bounding box center [210, 95] width 101 height 41
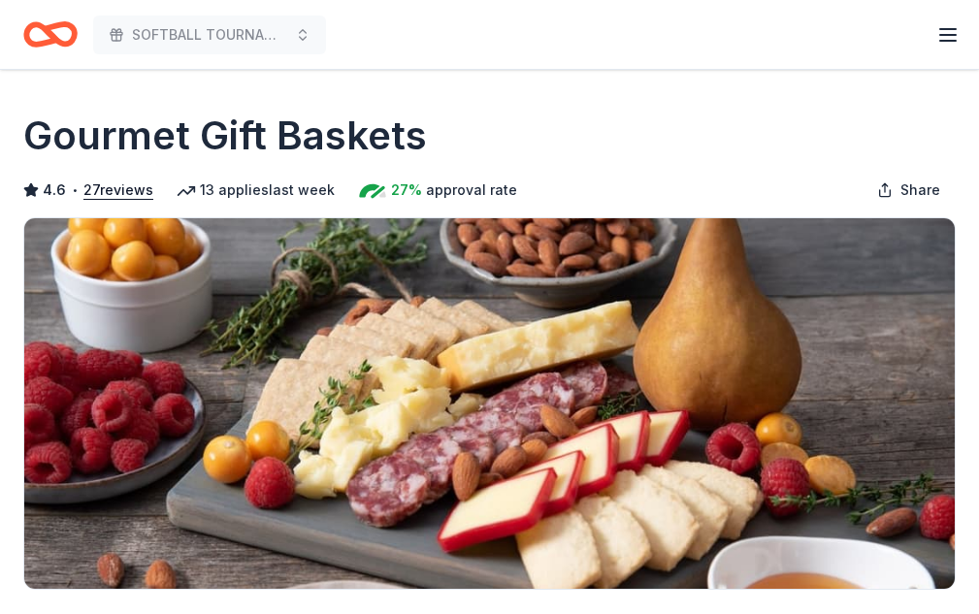
click at [629, 147] on div "Gourmet Gift Baskets" at bounding box center [489, 136] width 932 height 54
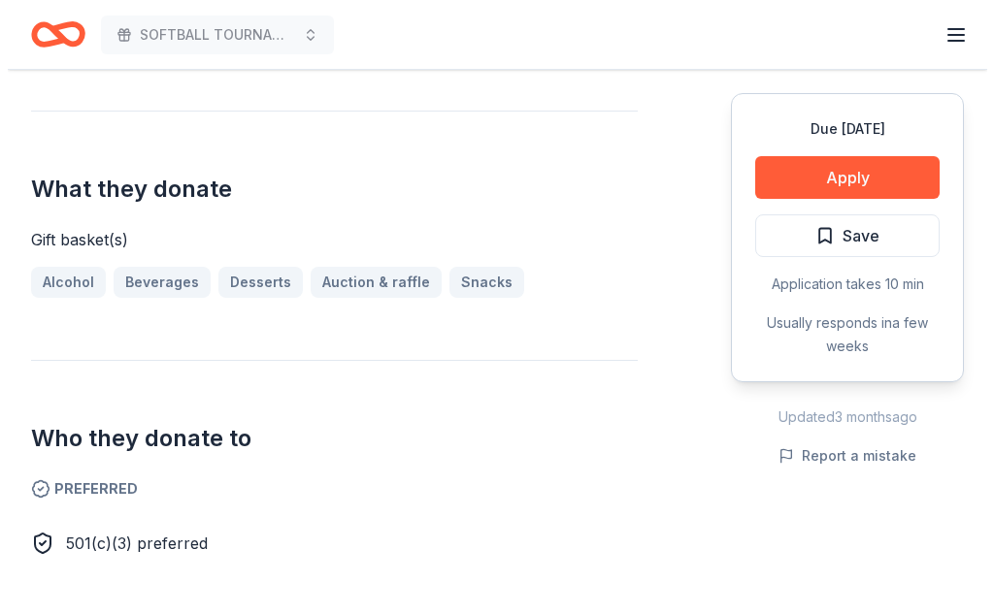
scroll to position [711, 0]
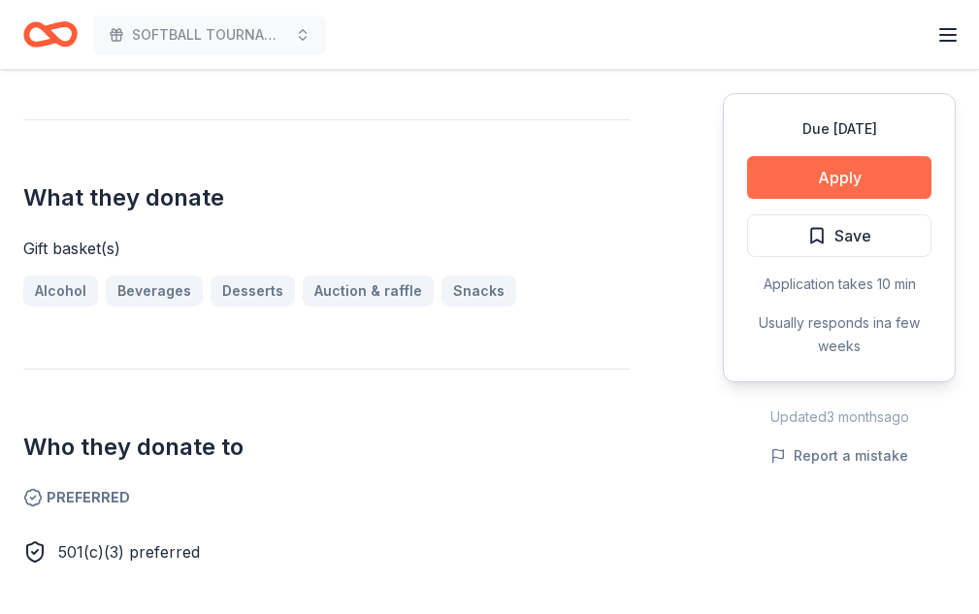
click at [824, 159] on button "Apply" at bounding box center [839, 177] width 184 height 43
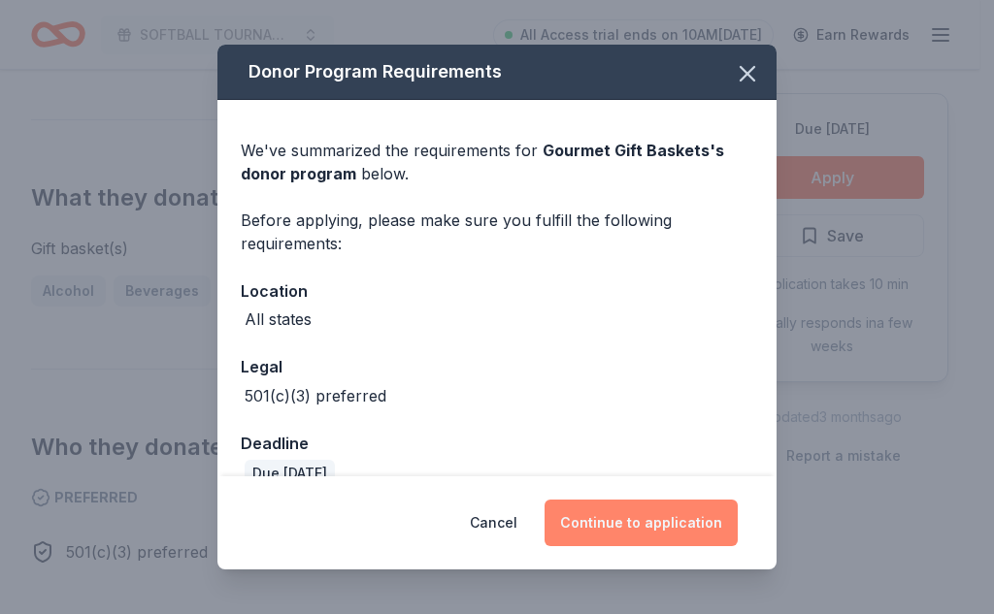
click at [652, 513] on button "Continue to application" at bounding box center [640, 523] width 193 height 47
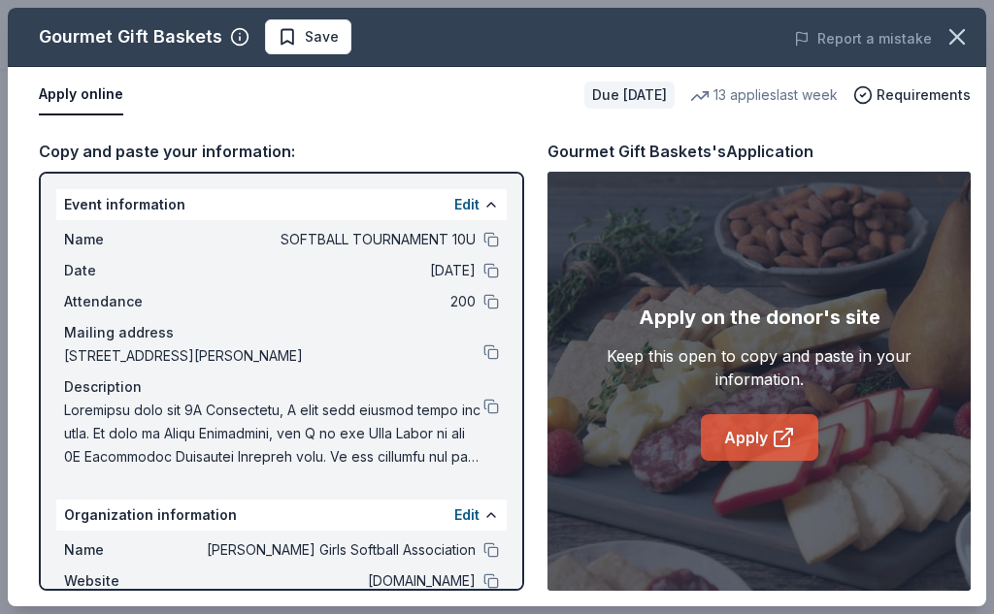
click at [758, 443] on link "Apply" at bounding box center [759, 437] width 117 height 47
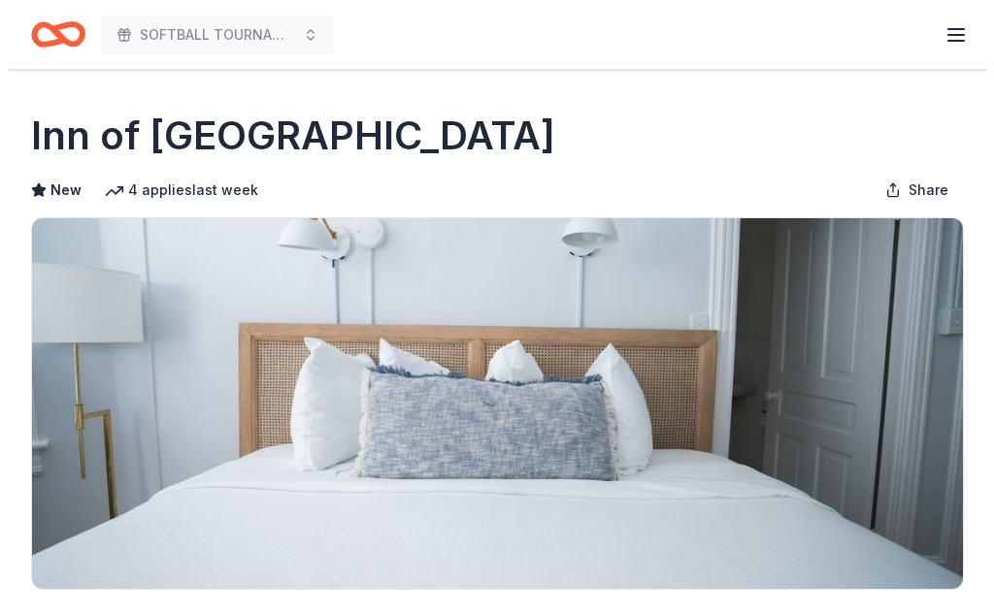
scroll to position [356, 0]
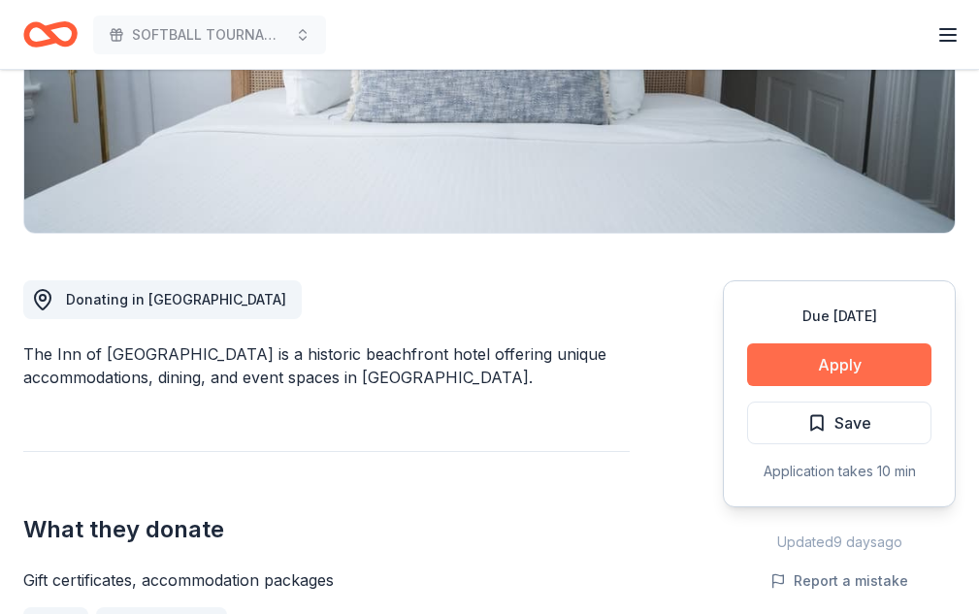
click at [822, 363] on button "Apply" at bounding box center [839, 364] width 184 height 43
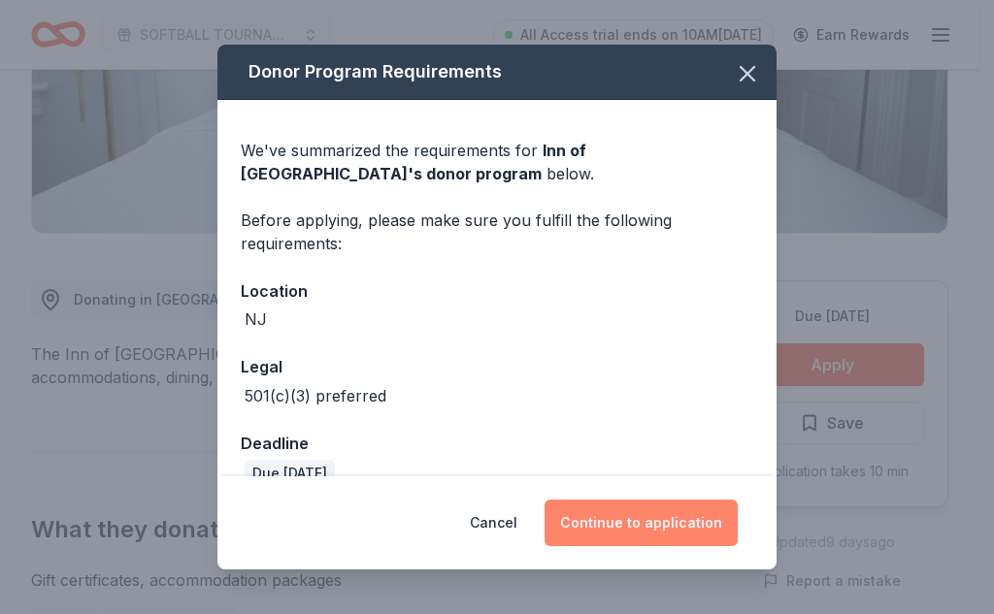
click at [688, 532] on button "Continue to application" at bounding box center [640, 523] width 193 height 47
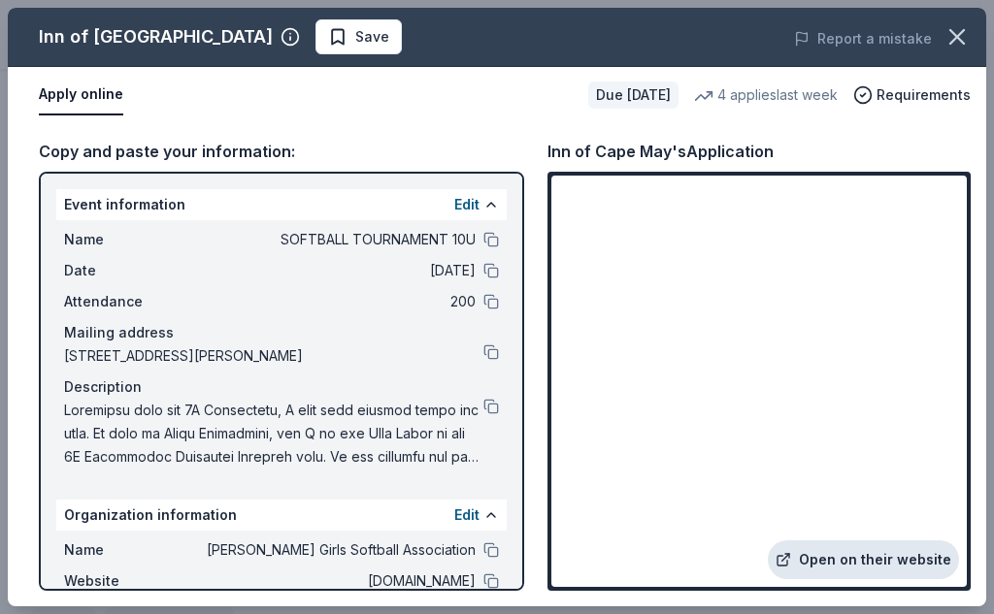
click at [815, 558] on link "Open on their website" at bounding box center [862, 559] width 191 height 39
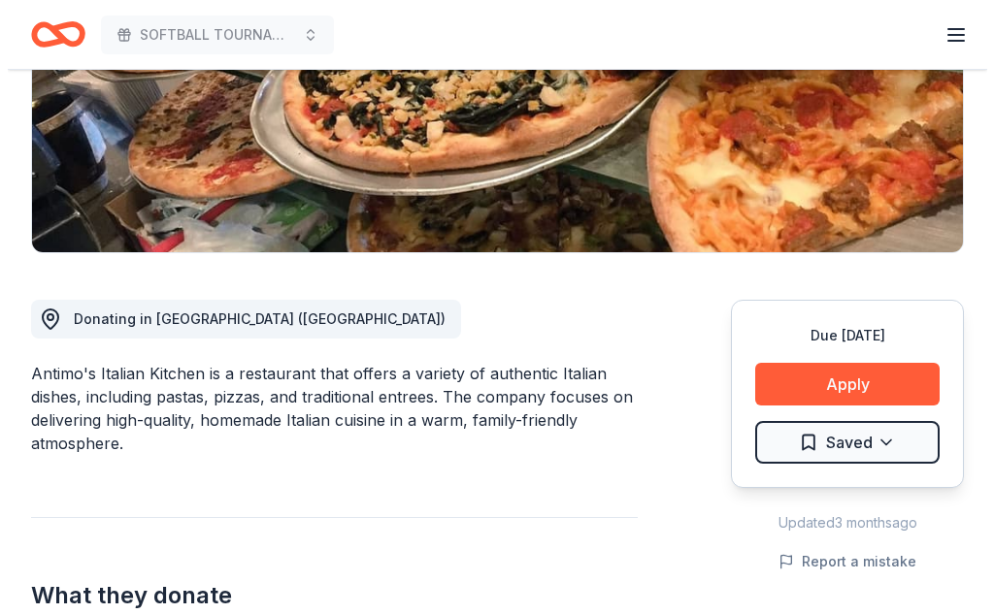
scroll to position [356, 0]
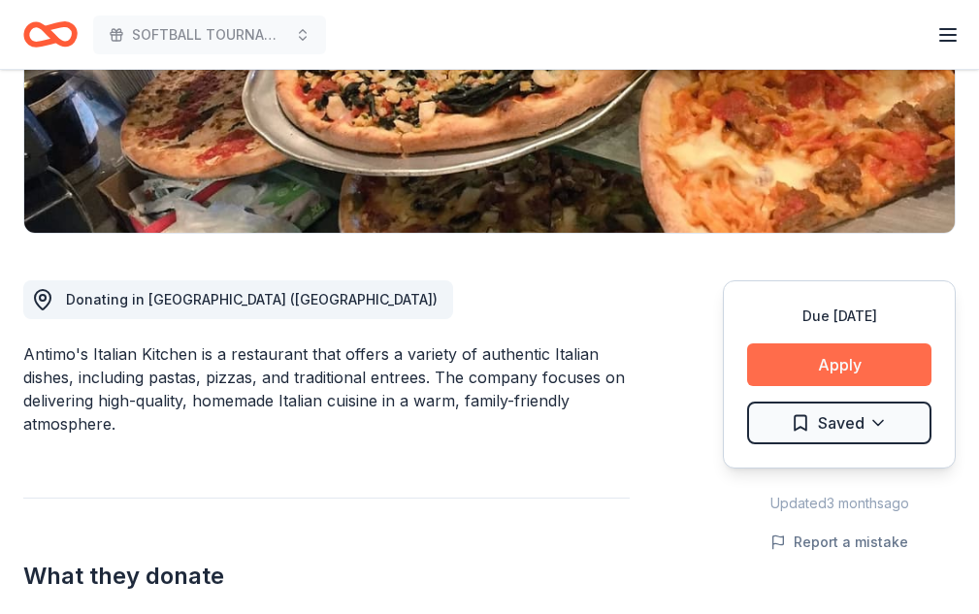
click at [793, 360] on button "Apply" at bounding box center [839, 364] width 184 height 43
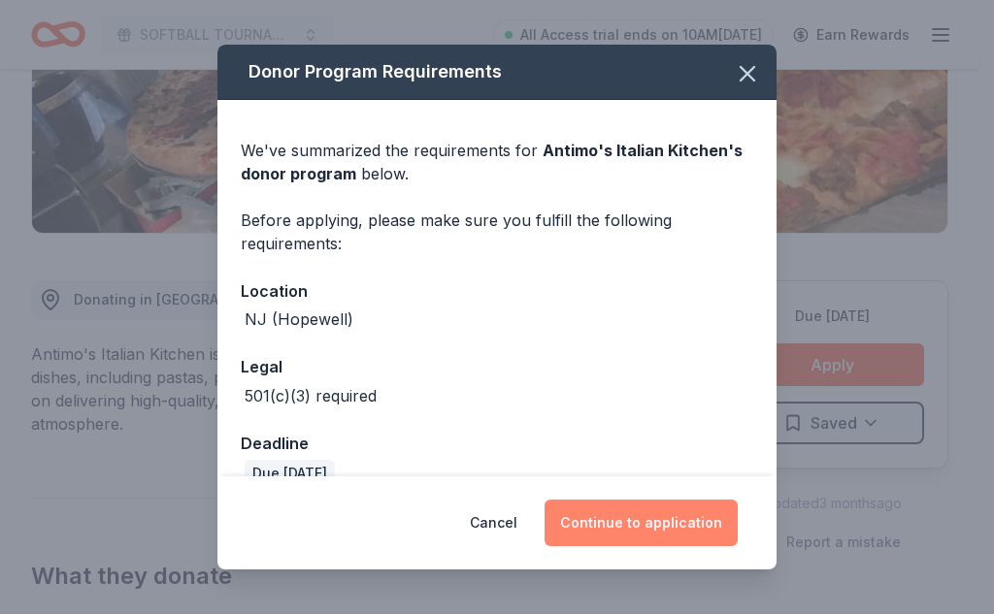
click at [716, 508] on button "Continue to application" at bounding box center [640, 523] width 193 height 47
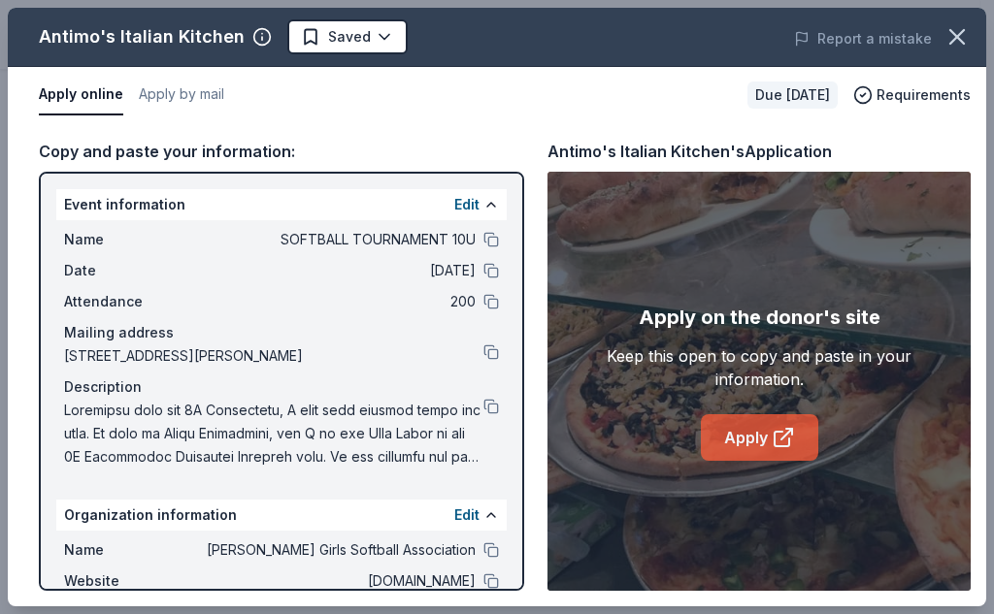
click at [745, 442] on link "Apply" at bounding box center [759, 437] width 117 height 47
